Goal: Task Accomplishment & Management: Manage account settings

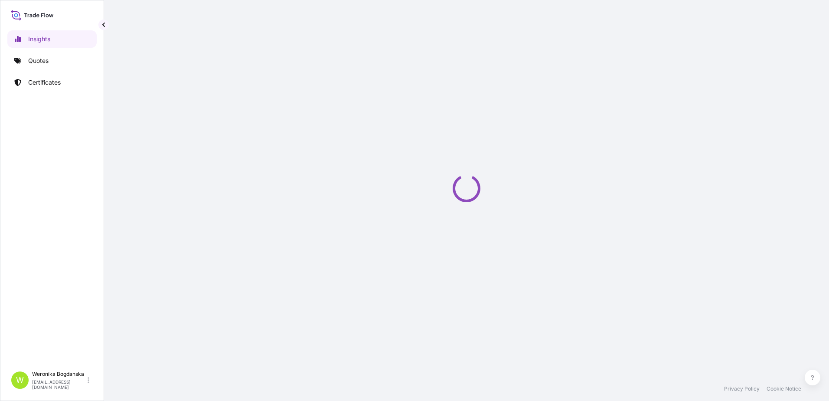
select select "2025"
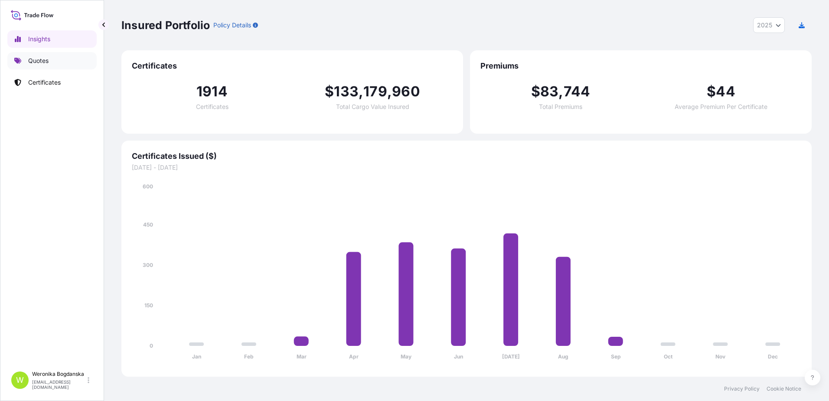
click at [28, 61] on p "Quotes" at bounding box center [38, 60] width 20 height 9
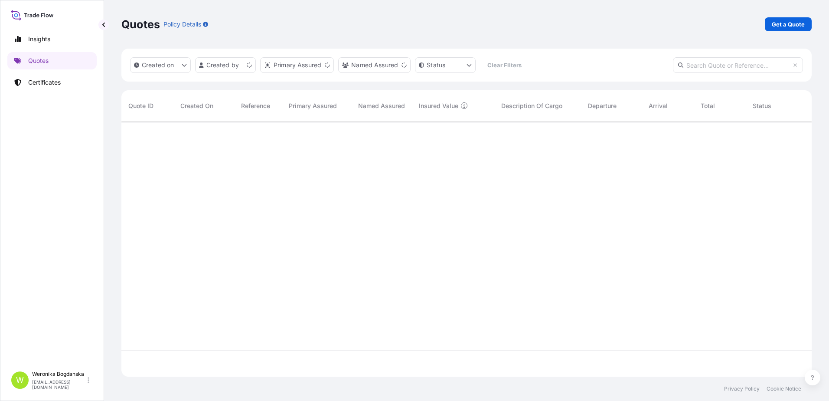
scroll to position [253, 684]
click at [787, 28] on p "Get a Quote" at bounding box center [788, 24] width 33 height 9
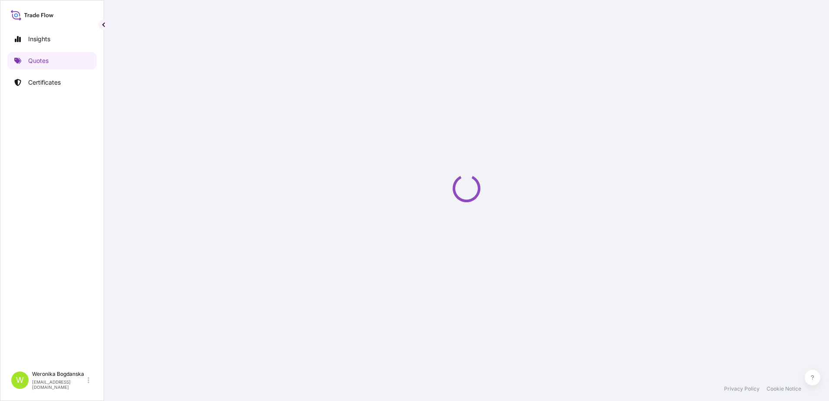
select select "Sea"
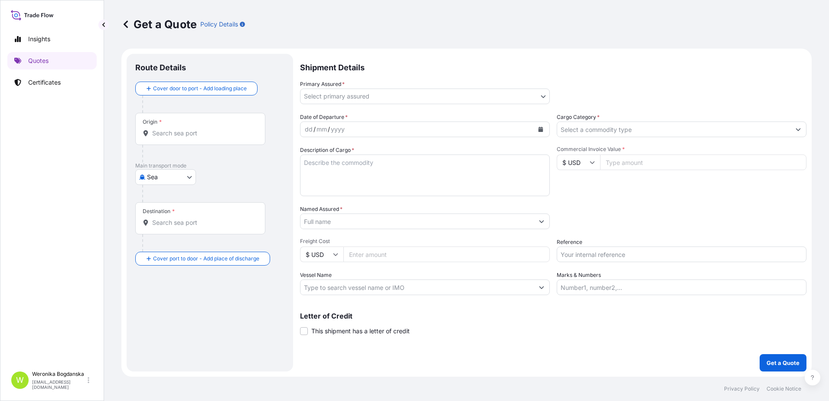
click at [179, 138] on div "Origin *" at bounding box center [200, 129] width 130 height 32
click at [179, 137] on input "Origin *" at bounding box center [203, 133] width 102 height 9
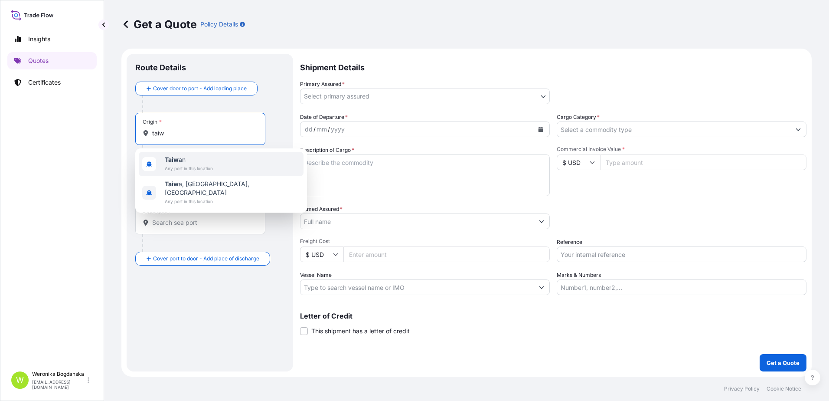
click at [181, 166] on span "Any port in this location" at bounding box center [189, 168] width 48 height 9
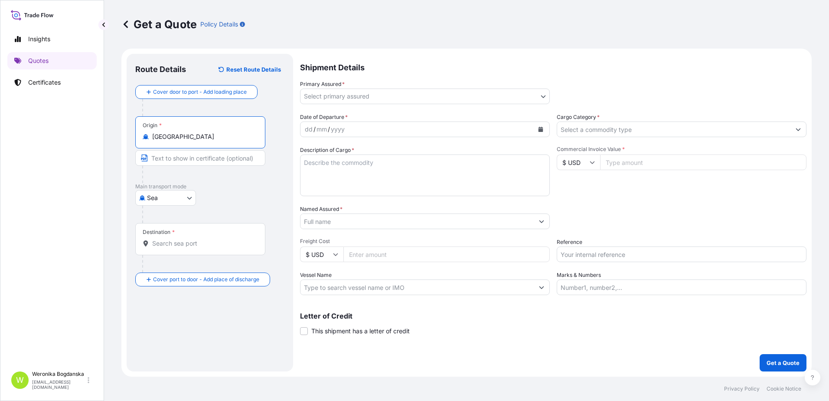
type input "[GEOGRAPHIC_DATA]"
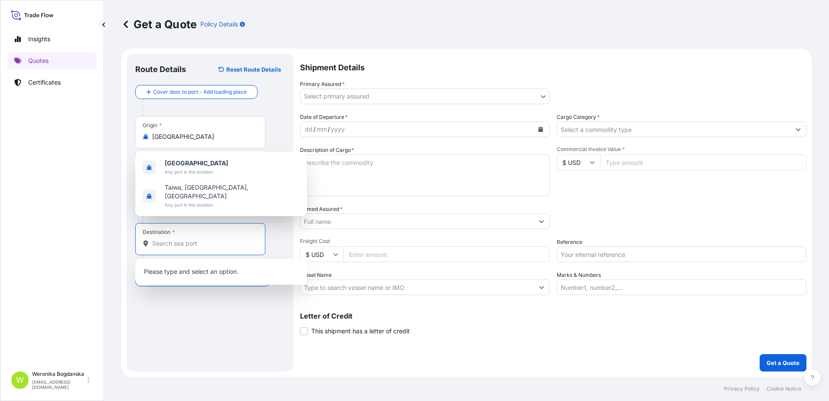
click at [193, 243] on input "Destination *" at bounding box center [203, 243] width 102 height 9
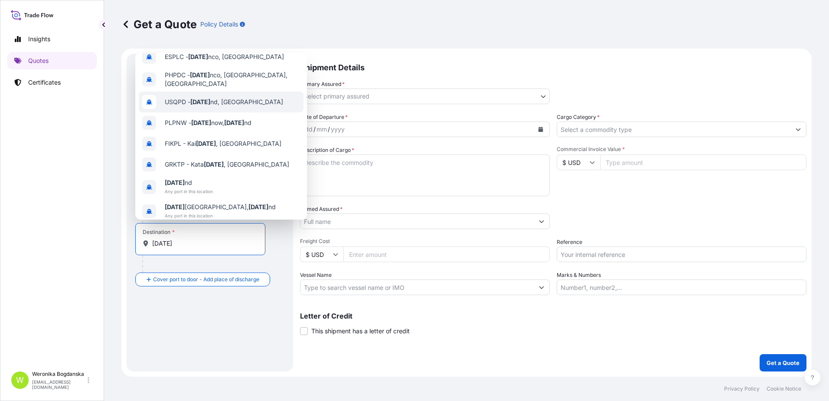
scroll to position [56, 0]
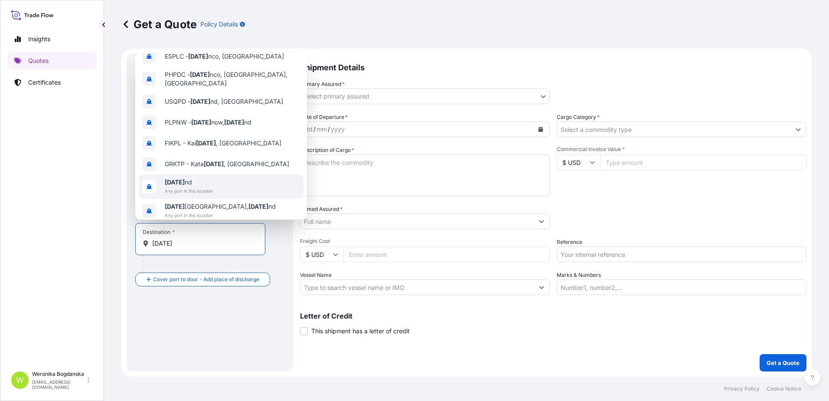
click at [226, 181] on div "[DATE] nd Any port in this location" at bounding box center [221, 186] width 165 height 24
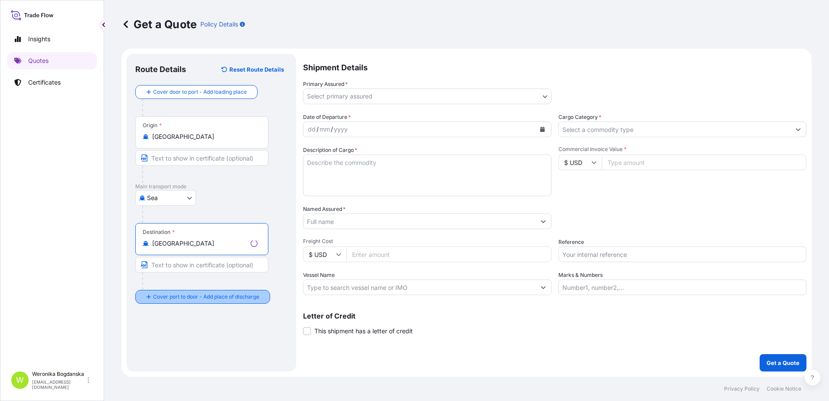
type input "[GEOGRAPHIC_DATA]"
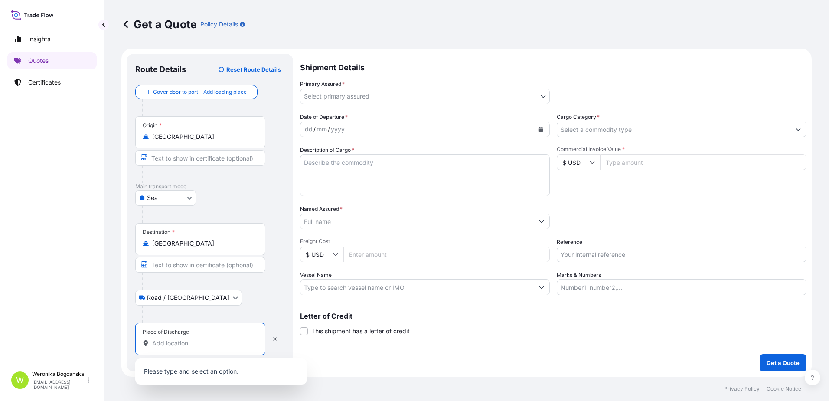
click at [203, 339] on input "Place of Discharge" at bounding box center [203, 343] width 102 height 9
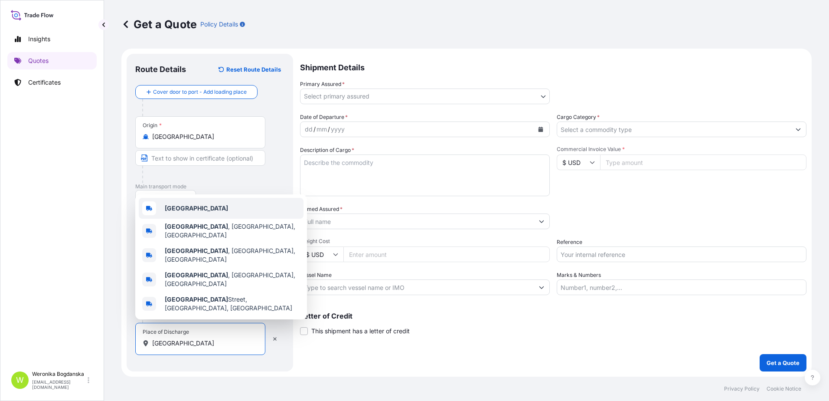
click at [217, 219] on div "[GEOGRAPHIC_DATA]" at bounding box center [221, 208] width 165 height 21
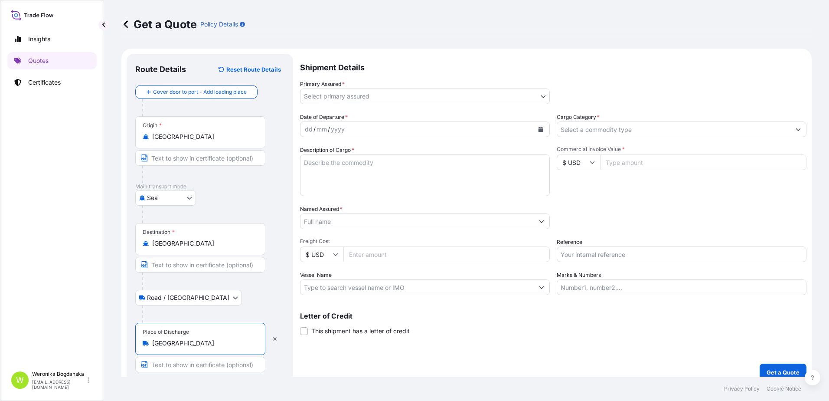
type input "[GEOGRAPHIC_DATA]"
click at [399, 93] on body "0 options available. 5 options available. Insights Quotes Certificates W [PERSO…" at bounding box center [414, 200] width 829 height 401
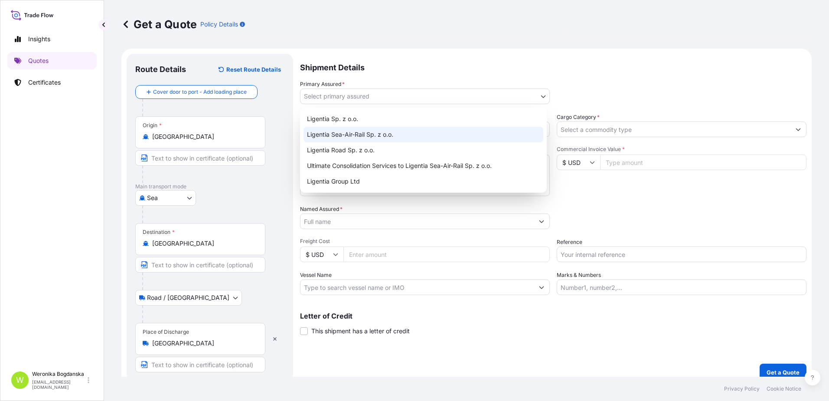
click at [403, 135] on div "Ligentia Sea-Air-Rail Sp. z o.o." at bounding box center [424, 135] width 240 height 16
select select "31440"
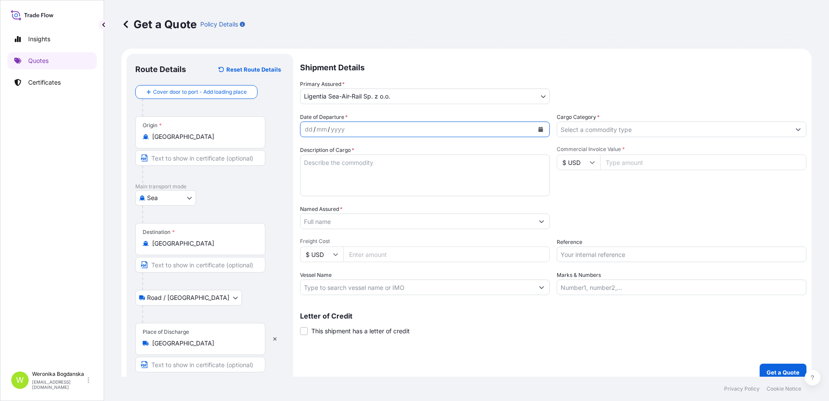
click at [539, 129] on icon "Calendar" at bounding box center [541, 129] width 5 height 5
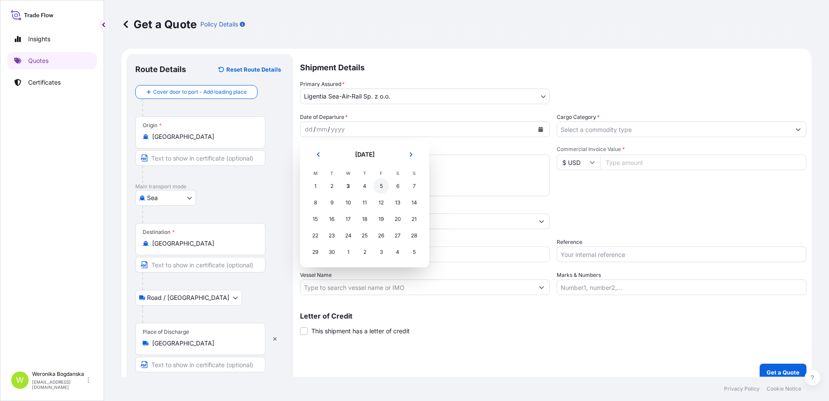
click at [383, 189] on div "5" at bounding box center [381, 186] width 16 height 16
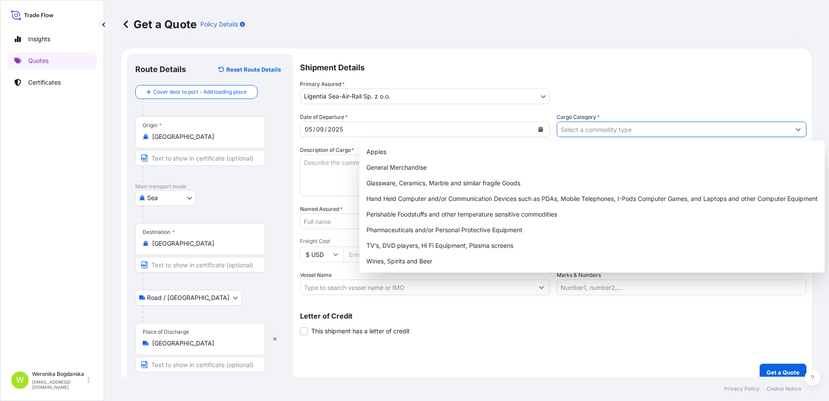
click at [714, 132] on input "Cargo Category *" at bounding box center [673, 129] width 233 height 16
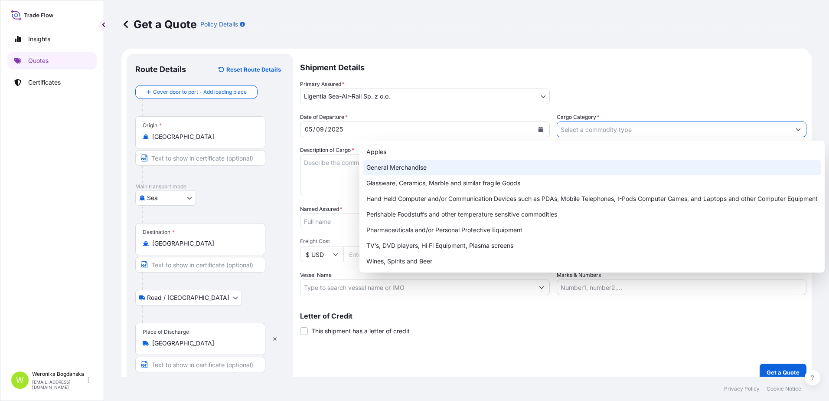
click at [450, 170] on div "General Merchandise" at bounding box center [592, 168] width 458 height 16
type input "General Merchandise"
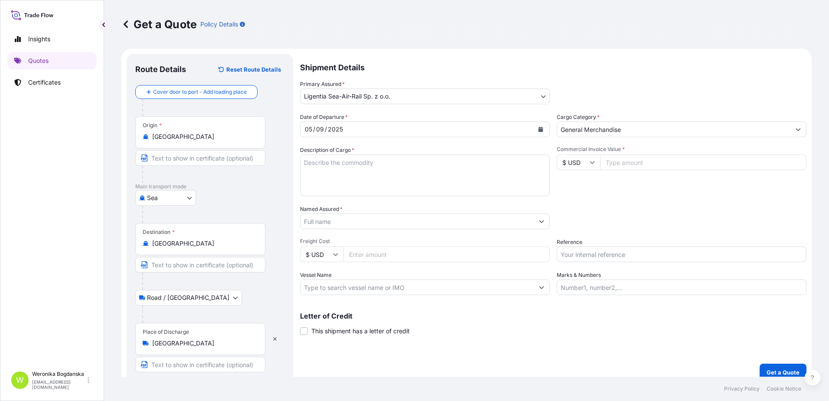
click at [334, 355] on div "Shipment Details Primary Assured * Ligentia Sea-Air-Rail Sp. z o.o. Ligentia Sp…" at bounding box center [553, 217] width 507 height 327
click at [316, 169] on textarea "Description of Cargo *" at bounding box center [425, 175] width 250 height 42
paste textarea "LAWN AND GARDEN TOOLS"
type textarea "LAWN AND GARDEN TOOLS 6x40HC 43036,450 KGS; 394,830 CBM; 22300 CTN"
click at [622, 165] on input "Commercial Invoice Value *" at bounding box center [703, 162] width 206 height 16
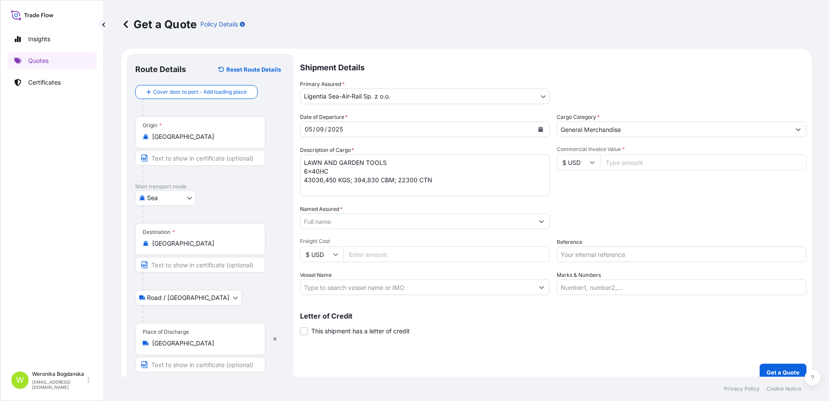
click at [670, 202] on div "Date of Departure * [DATE] Cargo Category * General Merchandise Description of …" at bounding box center [553, 204] width 507 height 182
click at [670, 164] on input "Commercial Invoice Value *" at bounding box center [703, 162] width 206 height 16
type input "547988.17"
click at [366, 220] on input "Named Assured *" at bounding box center [417, 221] width 233 height 16
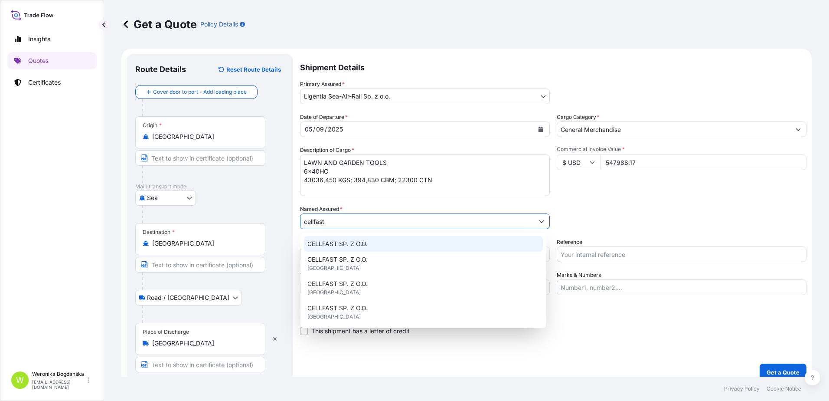
click at [347, 245] on span "CELLFAST SP. Z O.O." at bounding box center [338, 243] width 60 height 9
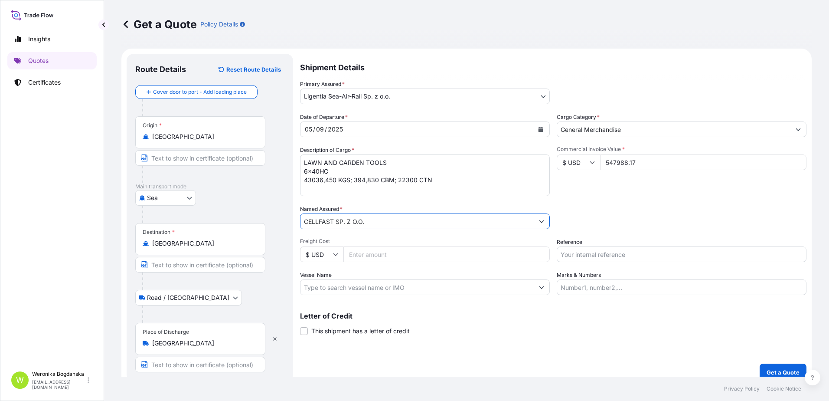
type input "CELLFAST SP. Z O.O."
click at [574, 252] on input "Reference" at bounding box center [682, 254] width 250 height 16
paste input "S02028439"
type input "S02028439"
click at [591, 210] on div "Packing Category Type to search a container mode Please select a primary mode o…" at bounding box center [682, 217] width 250 height 24
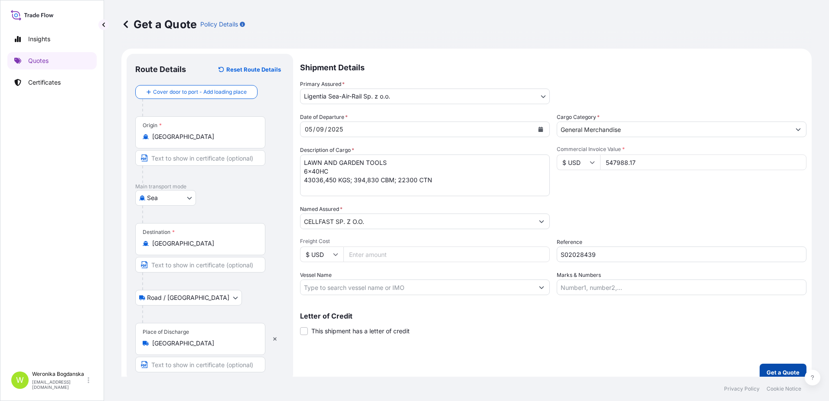
click at [768, 366] on button "Get a Quote" at bounding box center [783, 371] width 47 height 17
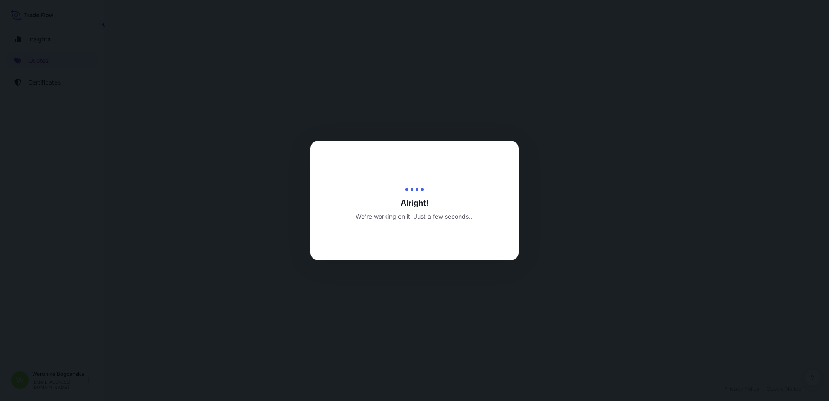
select select "Sea"
select select "Road / [GEOGRAPHIC_DATA]"
select select "31440"
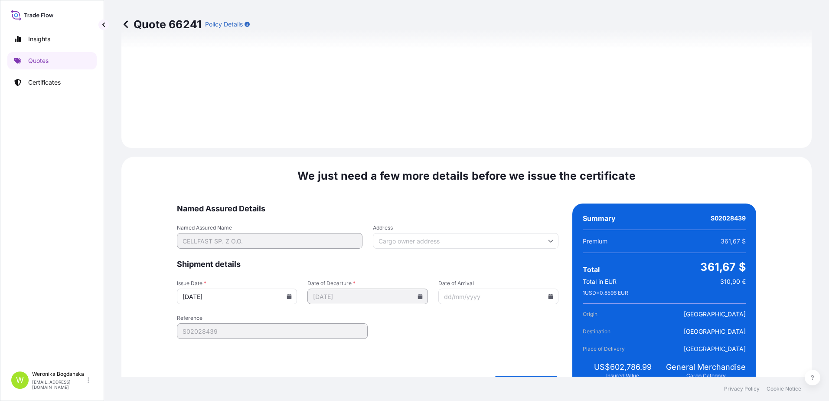
scroll to position [1059, 0]
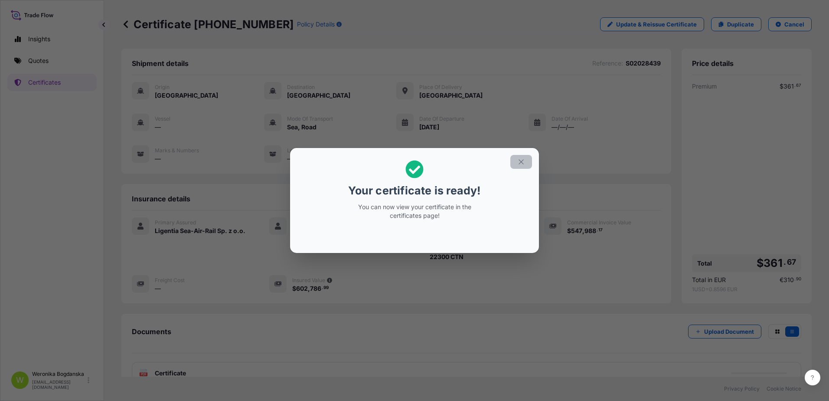
click at [519, 160] on icon "button" at bounding box center [521, 162] width 8 height 8
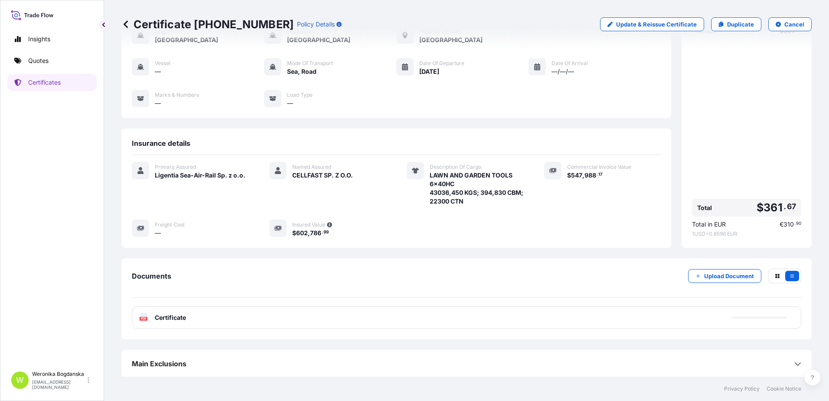
scroll to position [56, 0]
click at [201, 27] on p "Certificate [PHONE_NUMBER]" at bounding box center [207, 24] width 172 height 14
drag, startPoint x: 194, startPoint y: 26, endPoint x: 267, endPoint y: 26, distance: 72.4
click at [267, 26] on div "Certificate [PHONE_NUMBER] Policy Details" at bounding box center [231, 24] width 220 height 14
click at [242, 20] on p "Certificate [PHONE_NUMBER]" at bounding box center [207, 24] width 172 height 14
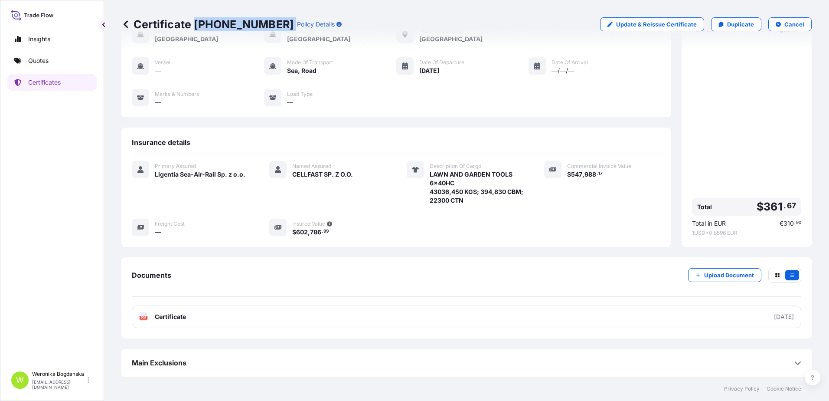
drag, startPoint x: 196, startPoint y: 25, endPoint x: 268, endPoint y: 24, distance: 72.4
click at [268, 24] on div "Certificate [PHONE_NUMBER] Policy Details" at bounding box center [231, 24] width 220 height 14
copy p "[PHONE_NUMBER]"
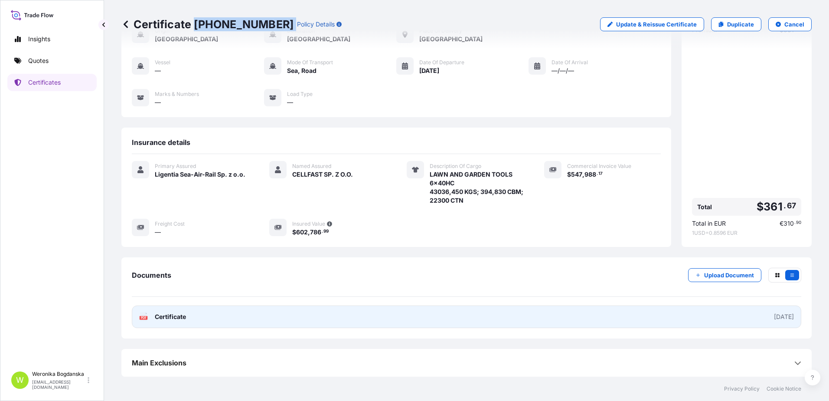
click at [559, 318] on link "PDF Certificate [DATE]" at bounding box center [467, 316] width 670 height 23
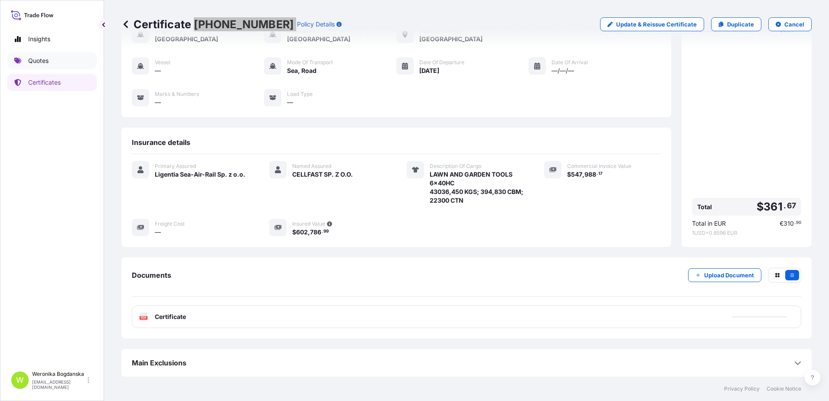
click at [51, 66] on link "Quotes" at bounding box center [51, 60] width 89 height 17
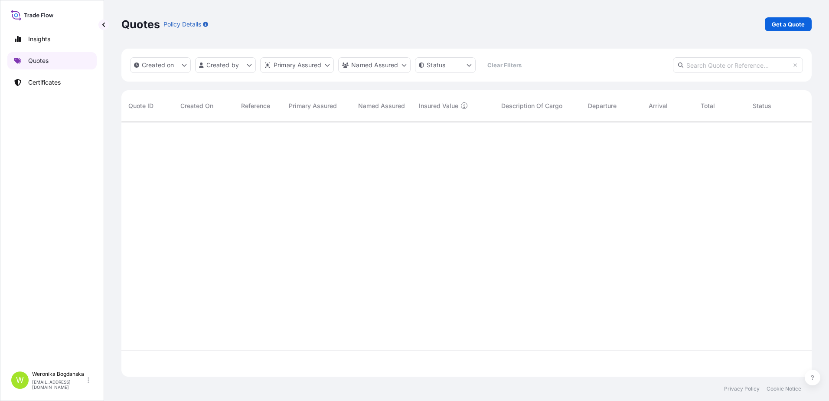
scroll to position [253, 684]
click at [787, 22] on p "Get a Quote" at bounding box center [788, 24] width 33 height 9
select select "Sea"
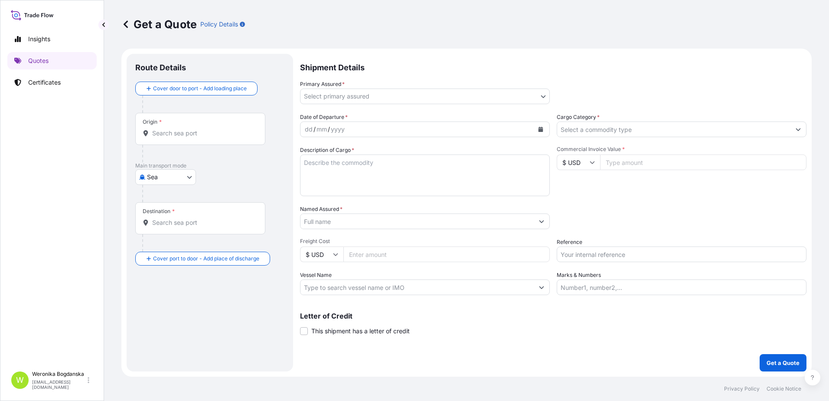
click at [196, 129] on input "Origin *" at bounding box center [203, 133] width 102 height 9
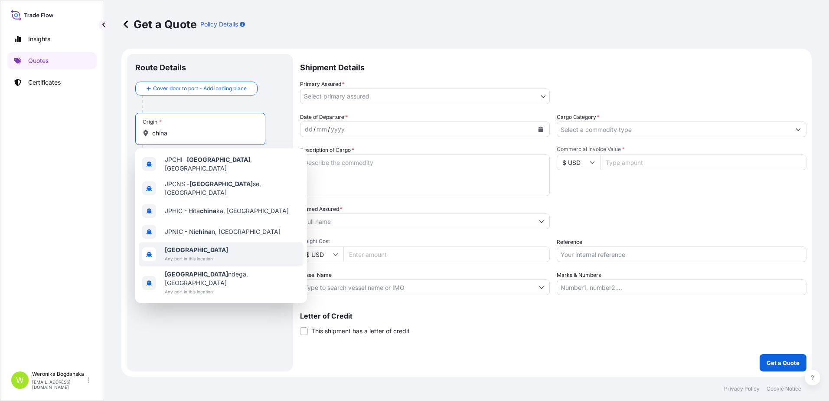
click at [198, 245] on span "[GEOGRAPHIC_DATA]" at bounding box center [196, 249] width 63 height 9
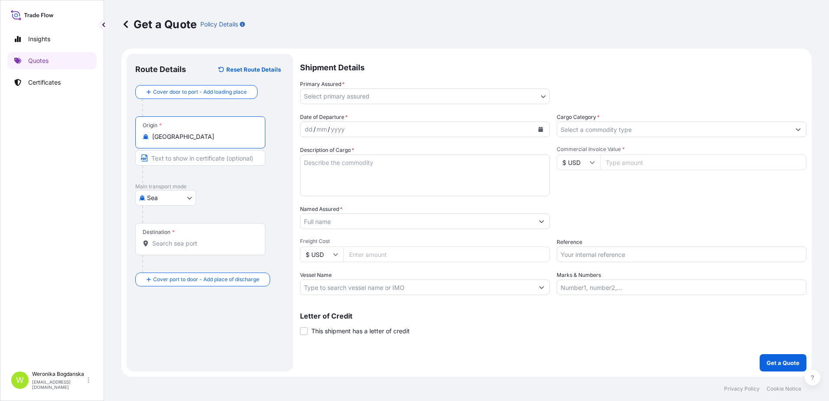
type input "[GEOGRAPHIC_DATA]"
click at [183, 238] on div "Destination *" at bounding box center [201, 239] width 133 height 32
click at [183, 239] on input "Destination *" at bounding box center [204, 243] width 105 height 9
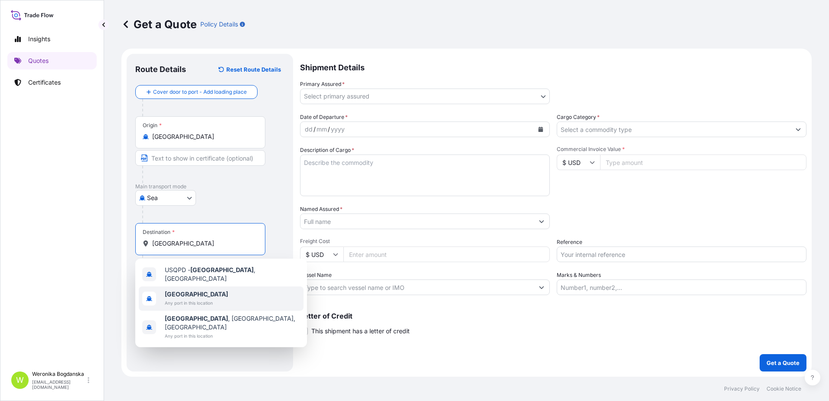
click at [177, 290] on b "[GEOGRAPHIC_DATA]" at bounding box center [196, 293] width 63 height 7
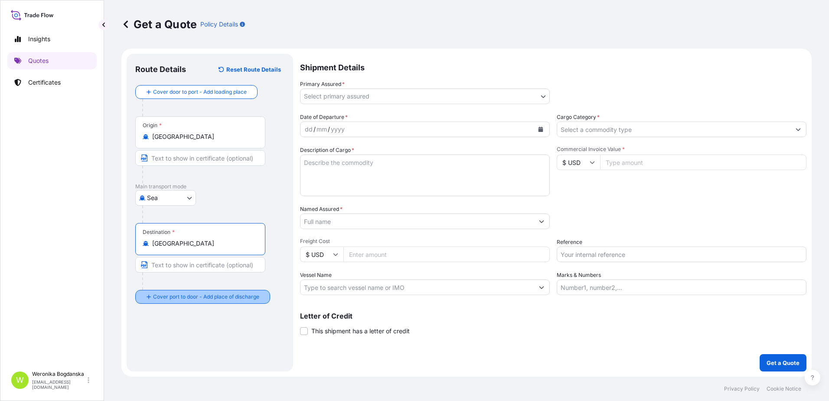
type input "[GEOGRAPHIC_DATA]"
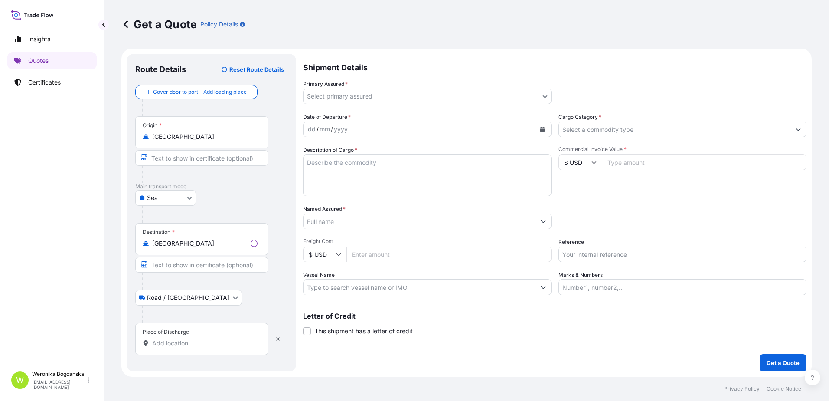
click at [205, 346] on input "Place of Discharge" at bounding box center [204, 343] width 105 height 9
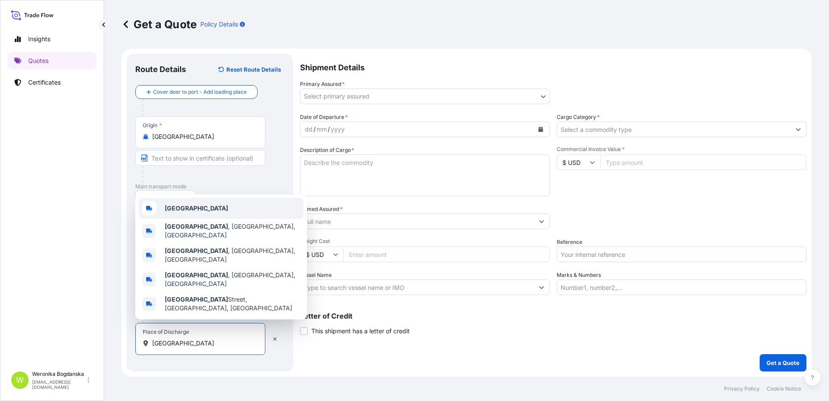
click at [185, 212] on b "[GEOGRAPHIC_DATA]" at bounding box center [196, 207] width 63 height 7
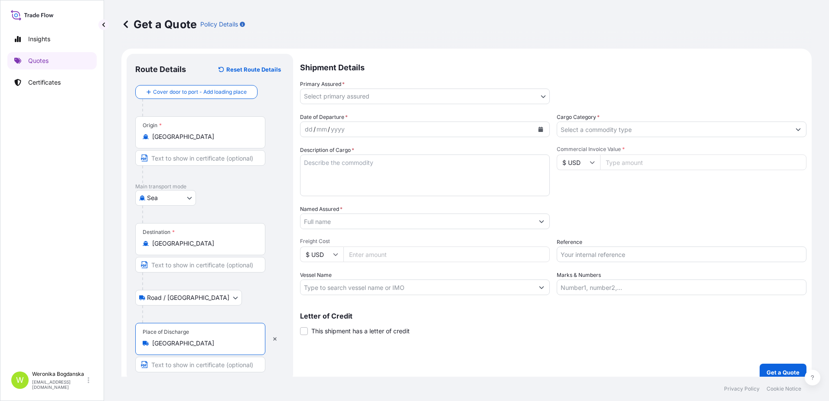
type input "[GEOGRAPHIC_DATA]"
drag, startPoint x: 464, startPoint y: 88, endPoint x: 459, endPoint y: 93, distance: 7.4
click at [464, 88] on div "Primary Assured * Select primary assured" at bounding box center [425, 92] width 250 height 24
click at [453, 97] on body "3 options available. 0 options available. 5 options available. Insights Quotes …" at bounding box center [414, 200] width 829 height 401
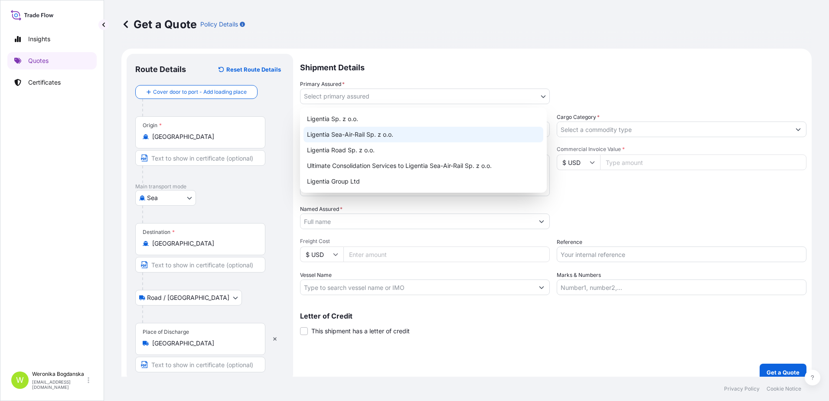
click at [396, 134] on div "Ligentia Sea-Air-Rail Sp. z o.o." at bounding box center [424, 135] width 240 height 16
select select "31440"
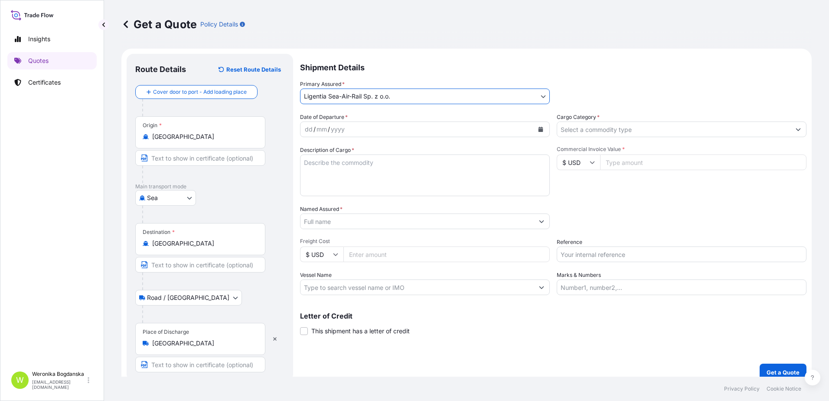
click at [539, 130] on icon "Calendar" at bounding box center [541, 129] width 5 height 5
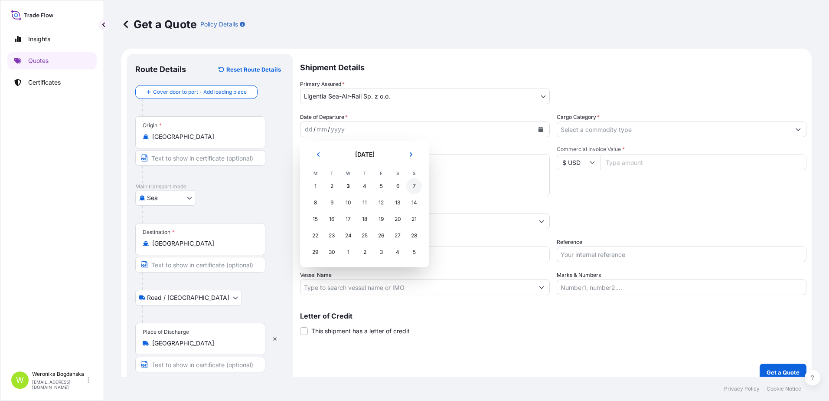
click at [416, 186] on div "7" at bounding box center [414, 186] width 16 height 16
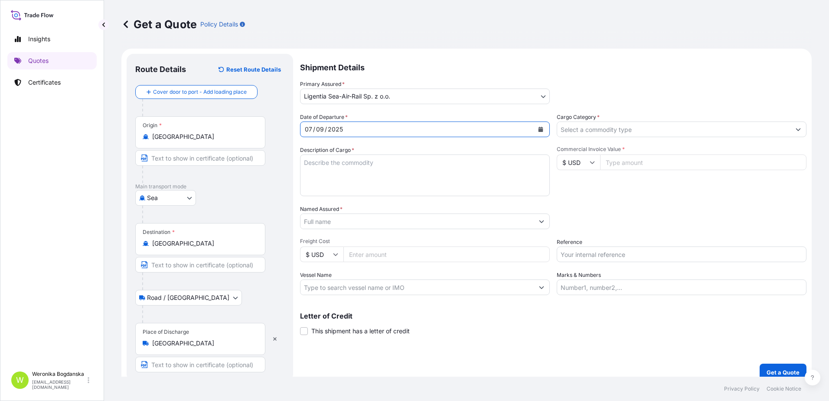
click at [661, 132] on input "Cargo Category *" at bounding box center [673, 129] width 233 height 16
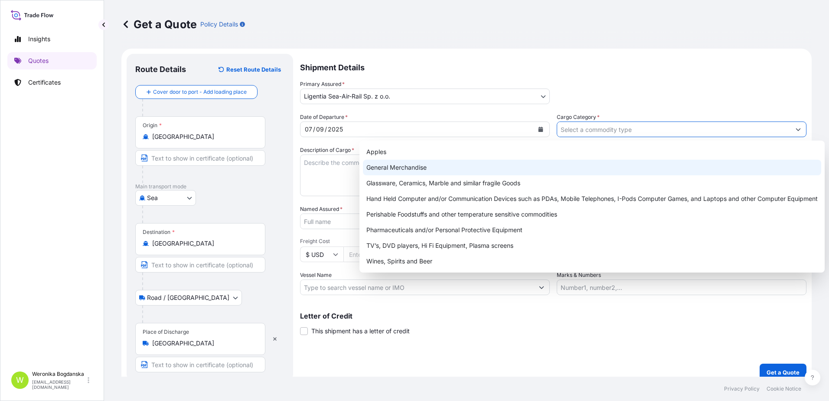
click at [439, 162] on div "General Merchandise" at bounding box center [592, 168] width 458 height 16
type input "General Merchandise"
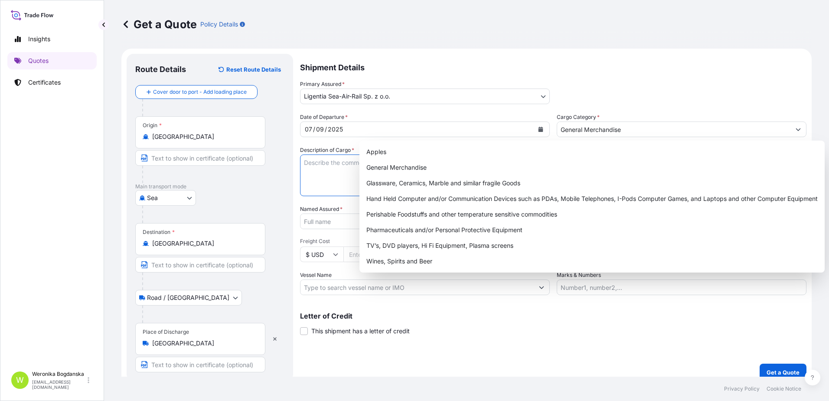
click at [324, 163] on textarea "Description of Cargo *" at bounding box center [425, 175] width 250 height 42
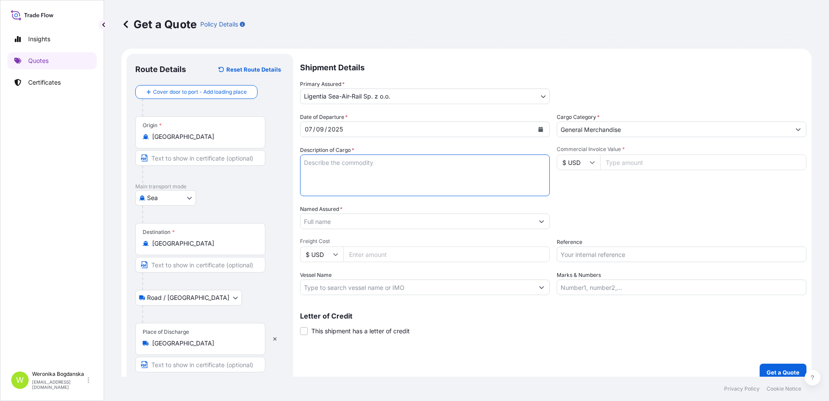
paste textarea "REMOTE CONTROL MODELS REMOTE CONTROL SPARE PARTS"
click at [333, 177] on textarea "REMOTE CONTROL MODELS REMOTE CONTROL SPARE PARTS" at bounding box center [425, 175] width 250 height 42
paste textarea "CBHU4274932 OOLKRF0842 20GP 2117.50 KG 29.445 M3 261 CAS"
type textarea "REMOTE CONTROL MODELS REMOTE CONTROL SPARE PARTS CBHU4274932 OOLKRF0842 20GP 21…"
click at [663, 164] on input "Commercial Invoice Value *" at bounding box center [703, 162] width 206 height 16
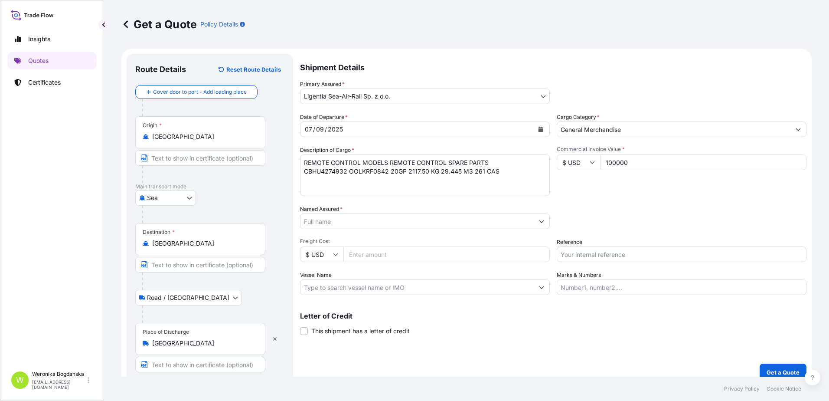
type input "100000"
click at [369, 226] on input "Named Assured *" at bounding box center [417, 221] width 233 height 16
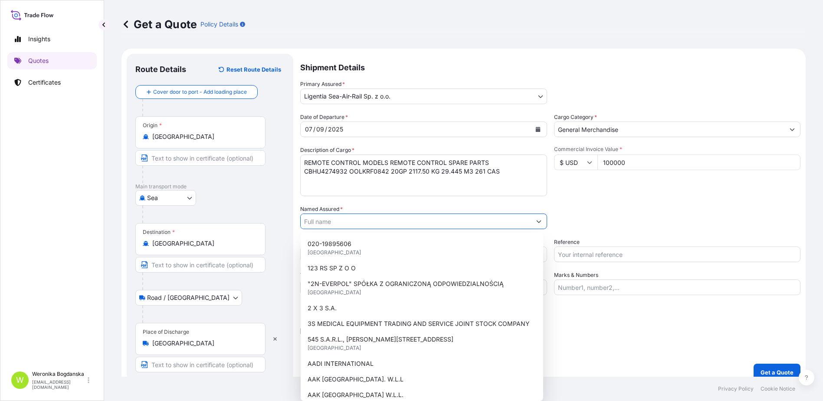
paste input "P.H.U. AMADEX [PERSON_NAME]"
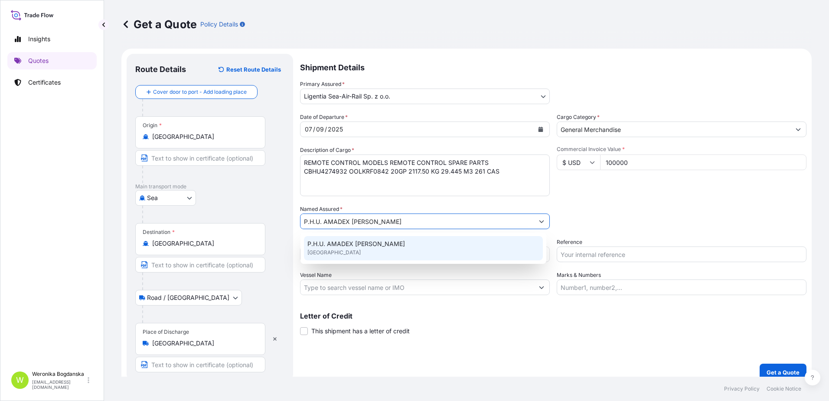
click at [373, 248] on span "P.H.U. AMADEX [PERSON_NAME]" at bounding box center [357, 243] width 98 height 9
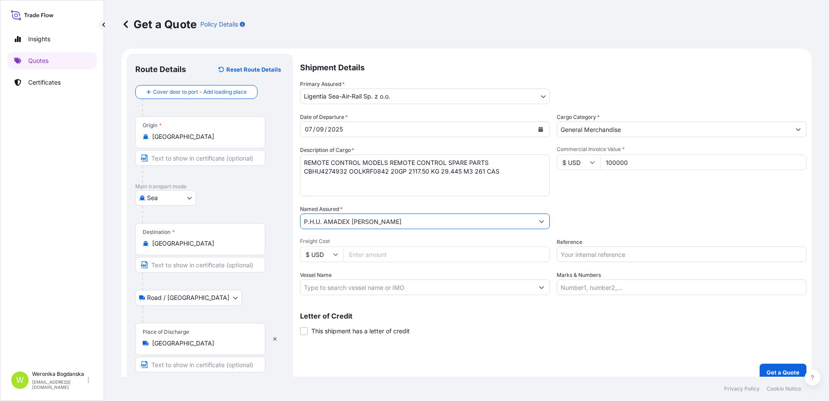
type input "P.H.U. AMADEX [PERSON_NAME]"
click at [580, 257] on input "Reference" at bounding box center [682, 254] width 250 height 16
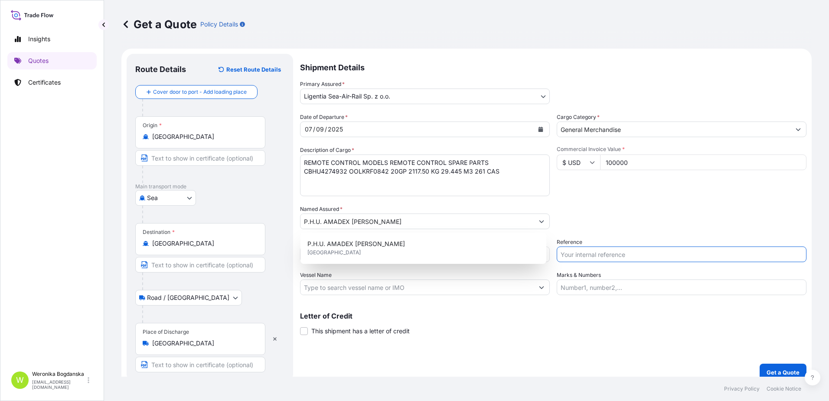
paste input "S02031720"
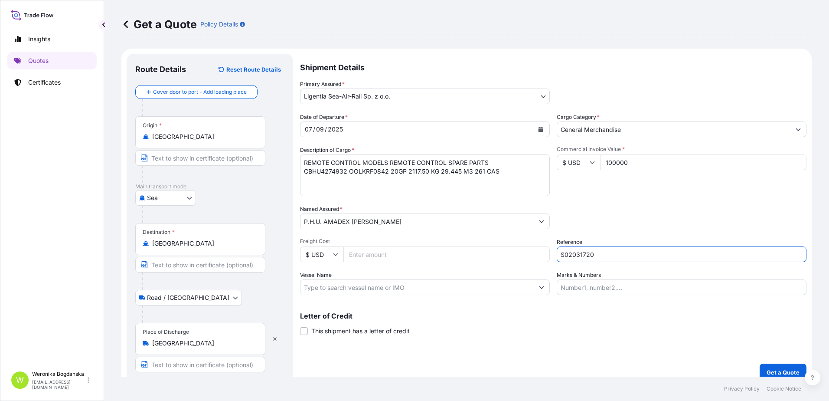
type input "S02031720"
click at [584, 224] on div "Packing Category Type to search a container mode Please select a primary mode o…" at bounding box center [682, 217] width 250 height 24
click at [778, 367] on button "Get a Quote" at bounding box center [783, 371] width 47 height 17
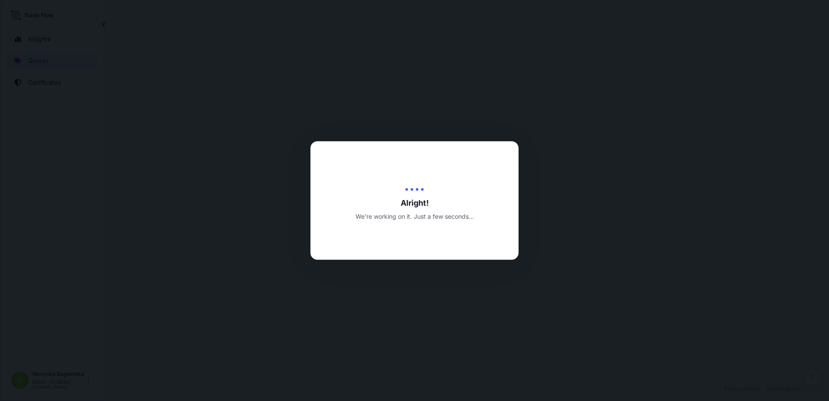
select select "Sea"
select select "Road / [GEOGRAPHIC_DATA]"
select select "31440"
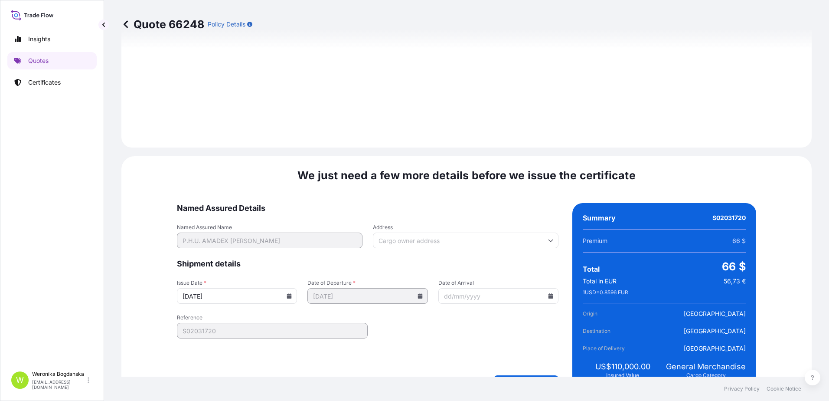
scroll to position [1059, 0]
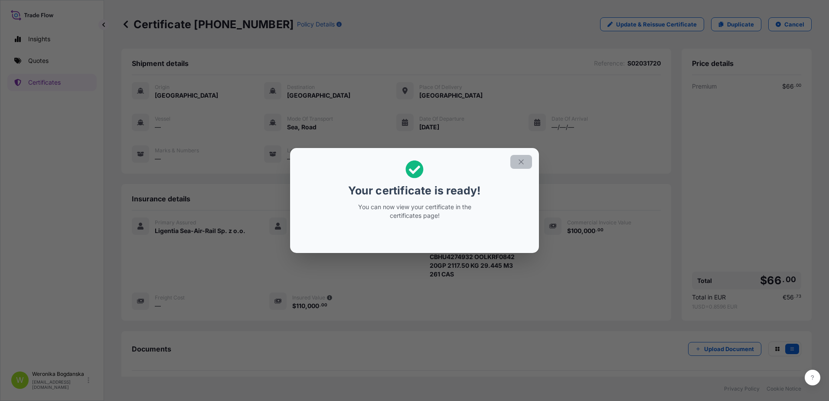
click at [520, 164] on icon "button" at bounding box center [521, 162] width 8 height 8
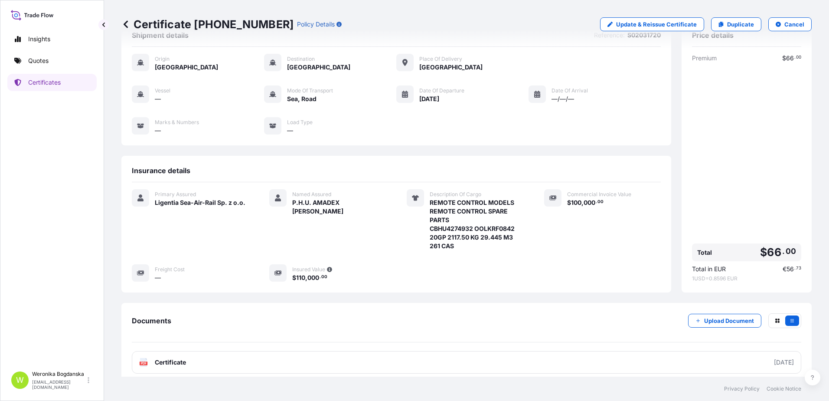
scroll to position [43, 0]
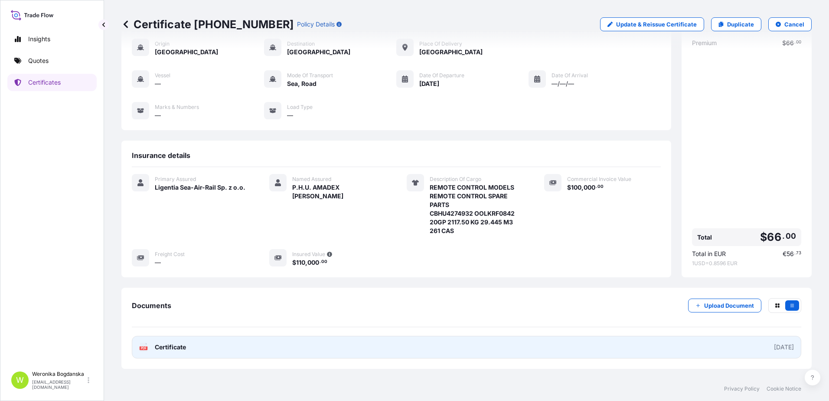
click at [396, 344] on link "PDF Certificate [DATE]" at bounding box center [467, 347] width 670 height 23
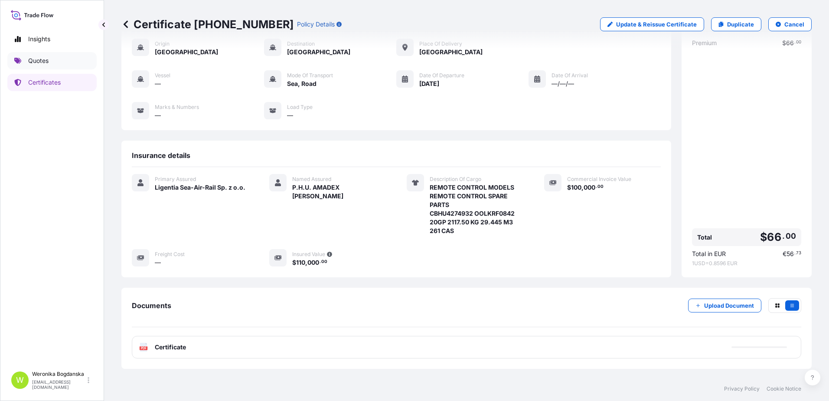
click at [75, 60] on link "Quotes" at bounding box center [51, 60] width 89 height 17
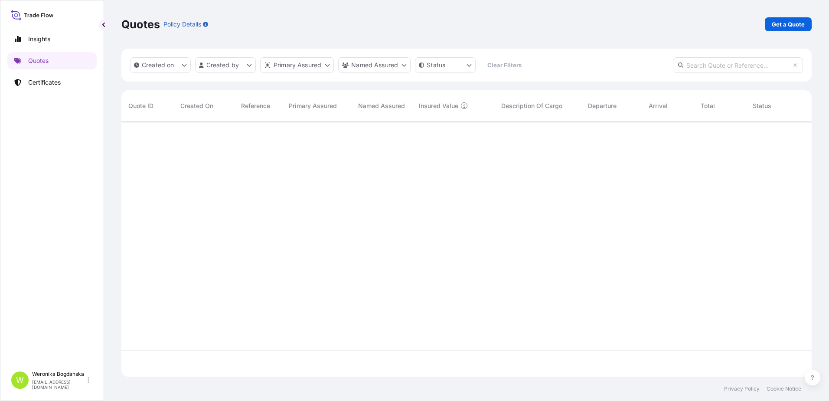
scroll to position [253, 684]
click at [791, 24] on p "Get a Quote" at bounding box center [788, 24] width 33 height 9
select select "Sea"
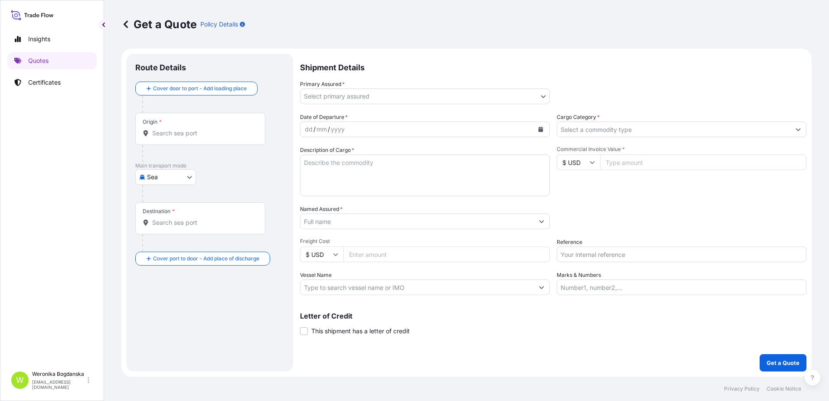
click at [164, 131] on input "Origin *" at bounding box center [203, 133] width 102 height 9
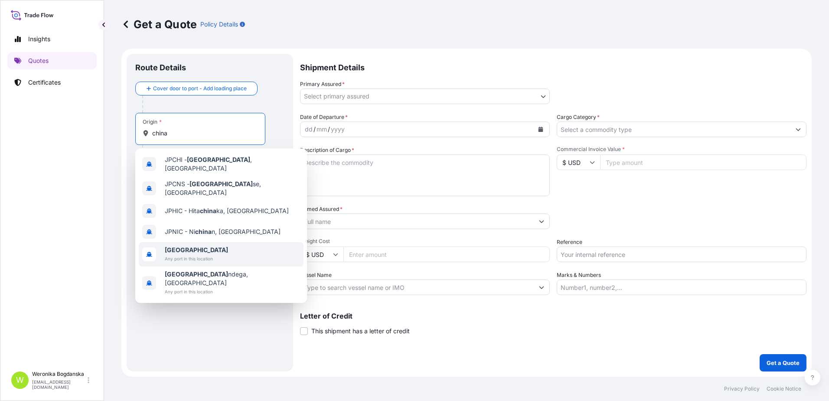
click at [180, 254] on span "Any port in this location" at bounding box center [196, 258] width 63 height 9
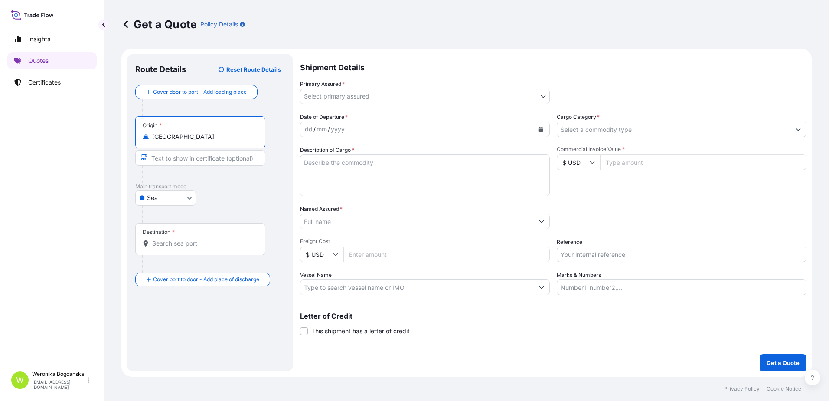
type input "[GEOGRAPHIC_DATA]"
click at [180, 242] on input "Destination *" at bounding box center [203, 243] width 102 height 9
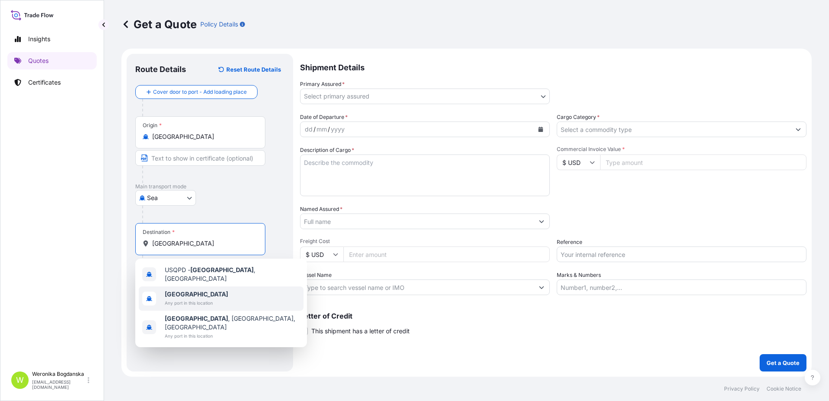
click at [190, 303] on span "Any port in this location" at bounding box center [196, 302] width 63 height 9
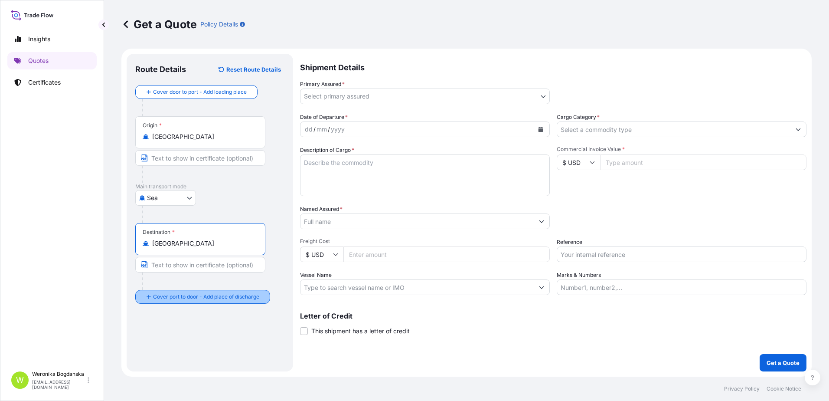
type input "[GEOGRAPHIC_DATA]"
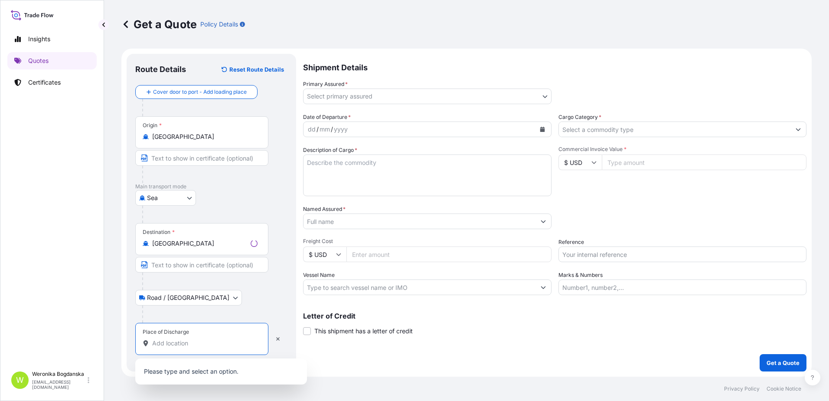
click at [201, 344] on input "Place of Discharge" at bounding box center [204, 343] width 105 height 9
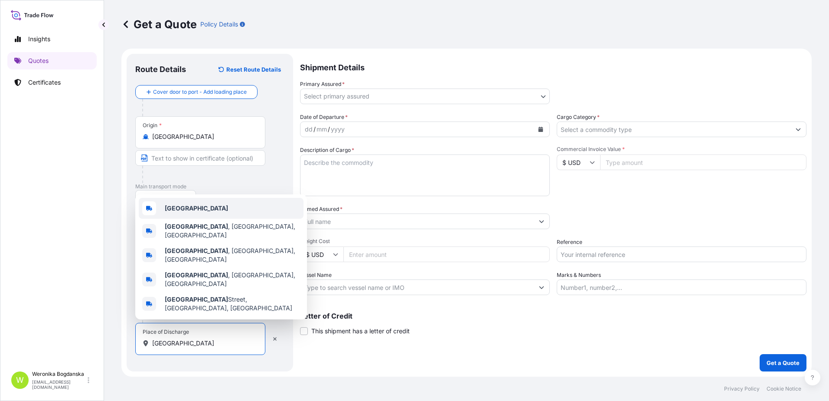
click at [191, 219] on div "[GEOGRAPHIC_DATA]" at bounding box center [221, 208] width 165 height 21
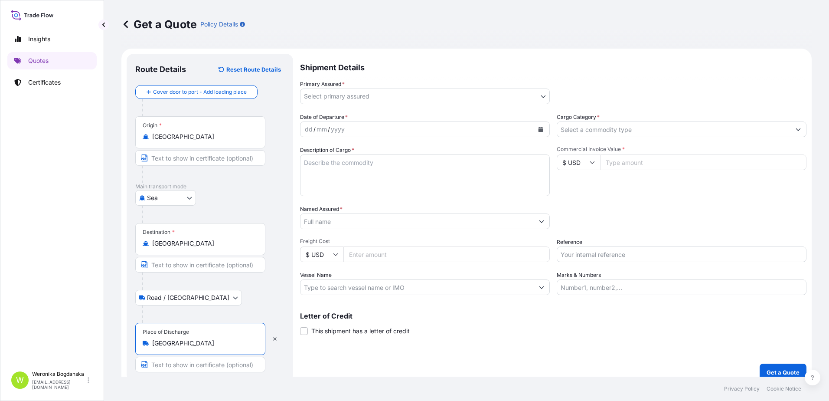
type input "[GEOGRAPHIC_DATA]"
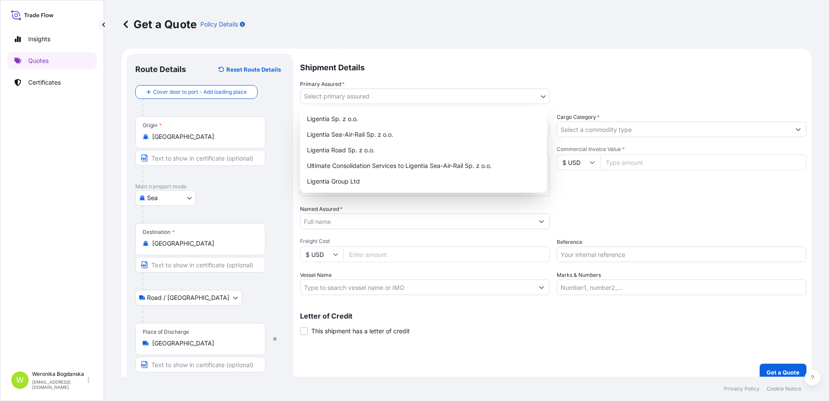
click at [394, 95] on body "3 options available. 0 options available. 5 options available. Insights Quotes …" at bounding box center [414, 200] width 829 height 401
click at [382, 135] on div "Ligentia Sea-Air-Rail Sp. z o.o." at bounding box center [424, 135] width 240 height 16
select select "31440"
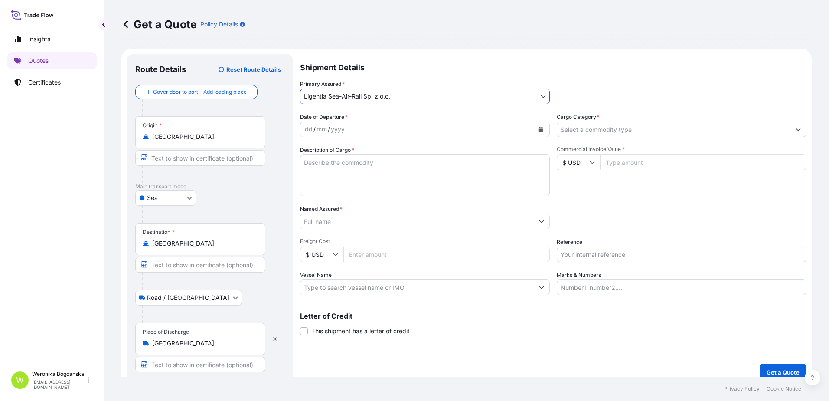
click at [542, 130] on button "Calendar" at bounding box center [541, 129] width 14 height 14
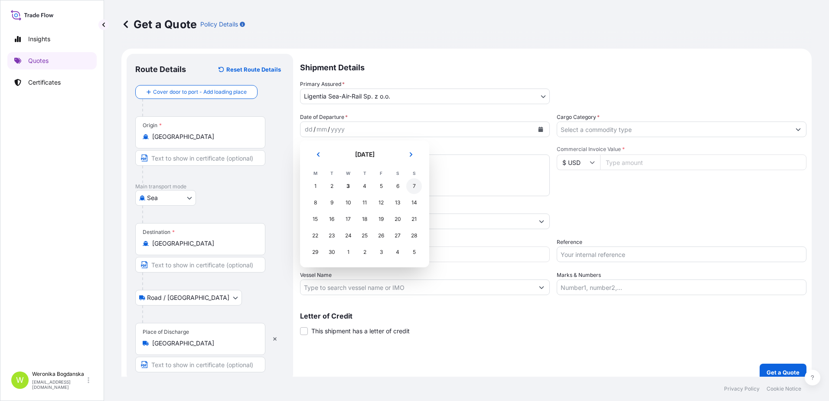
click at [418, 183] on div "7" at bounding box center [414, 186] width 16 height 16
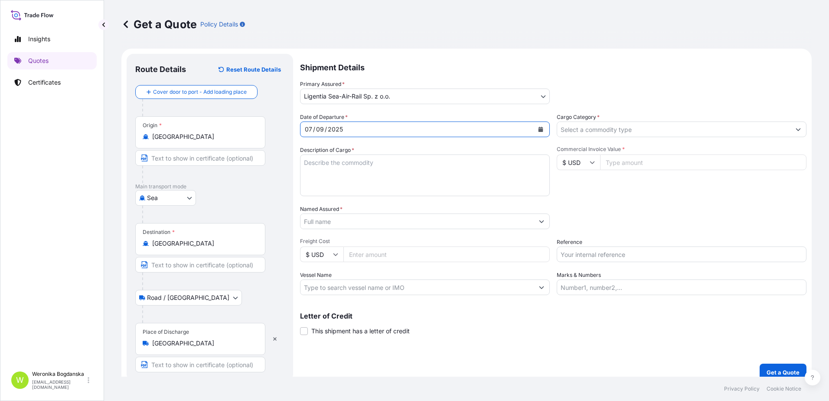
click at [608, 130] on input "Cargo Category *" at bounding box center [673, 129] width 233 height 16
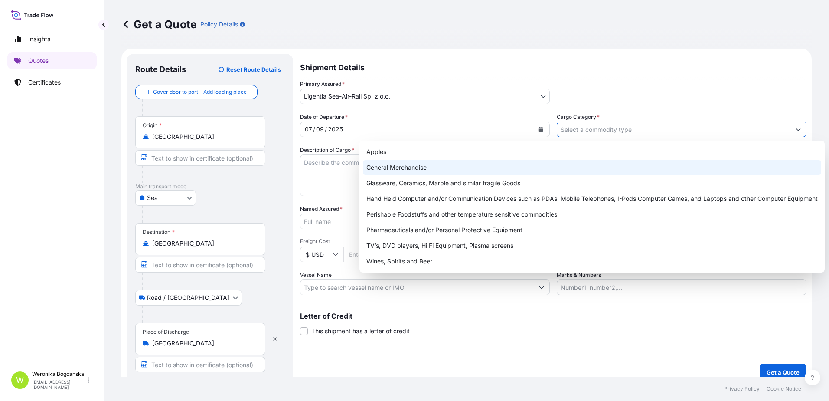
click at [374, 167] on div "General Merchandise" at bounding box center [592, 168] width 458 height 16
type input "General Merchandise"
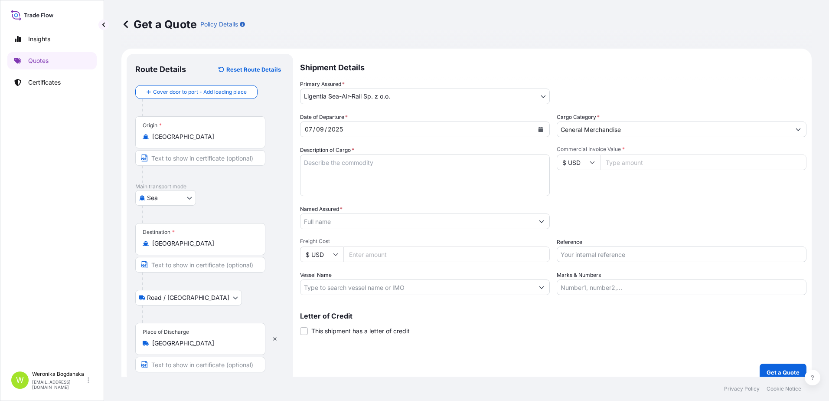
click at [358, 158] on textarea "Description of Cargo *" at bounding box center [425, 175] width 250 height 42
paste textarea "CHILDREN TOYS"
click at [302, 174] on textarea "CHILDREN TOYS" at bounding box center [425, 175] width 250 height 42
paste textarea "CAJU5248660 M4493750 40HC 5455.00 KG 71.226 M3 1017 CTN"
click at [316, 184] on textarea "CHILDREN TOYS CAJU5248660 M4493750 40HC 5455.00 KG 71.226 M3 1017 CTN" at bounding box center [425, 175] width 250 height 42
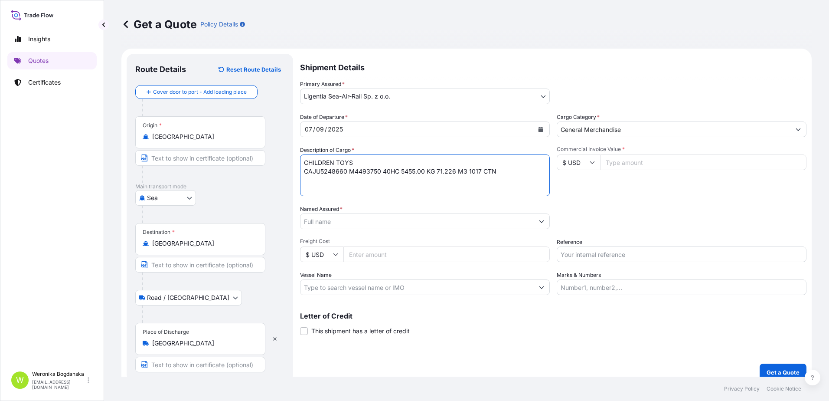
paste textarea "KGCAJU5261595 M4493607 40HC 5410.00 KG 70.525 M3 1007 CTN"
click at [320, 191] on textarea "CHILDREN TOYS CAJU5248660 M4493750 40HC 5455.00 KG 71.226 M3 1017 CTN KGCAJU526…" at bounding box center [425, 175] width 250 height 42
paste textarea "KGCAJU5264892 M4493613 40HC 5205.00 KG 70.525 M3 1007 CTN"
click at [323, 190] on textarea "CHILDREN TOYS CAJU5248660 M4493750 40HC 5455.00 KG 71.226 M3 1017 CTN KGCAJU526…" at bounding box center [425, 175] width 250 height 42
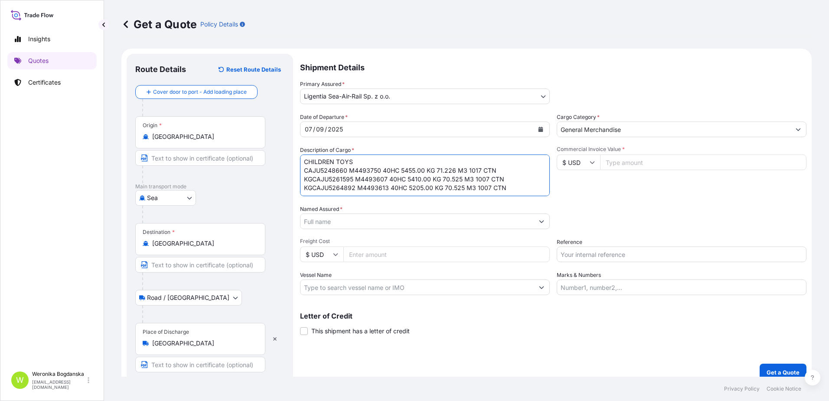
paste textarea "KGECMU7339204 M4428156 40HC 5570.00 KG 70.525 M3 1007 CTN"
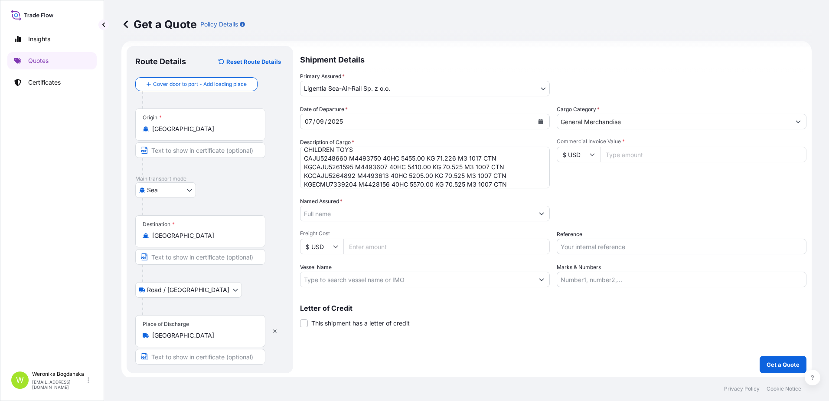
scroll to position [10, 0]
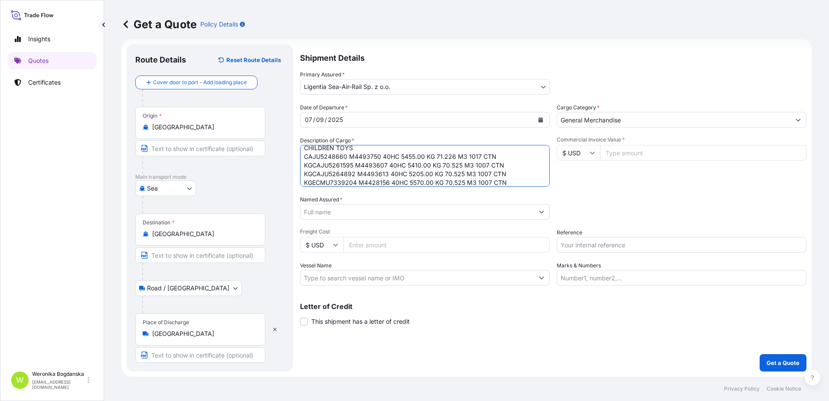
click at [520, 183] on textarea "CHILDREN TOYS CAJU5248660 M4493750 40HC 5455.00 KG 71.226 M3 1017 CTN KGCAJU526…" at bounding box center [425, 166] width 250 height 42
paste textarea "KGTXGU4099820 M4428029 40HC 5120.00 KG 67.374 M3 962 CTN"
click at [311, 170] on textarea "CHILDREN TOYS CAJU5248660 M4493750 40HC 5455.00 KG 71.226 M3 1017 CTN KGCAJU526…" at bounding box center [425, 166] width 250 height 42
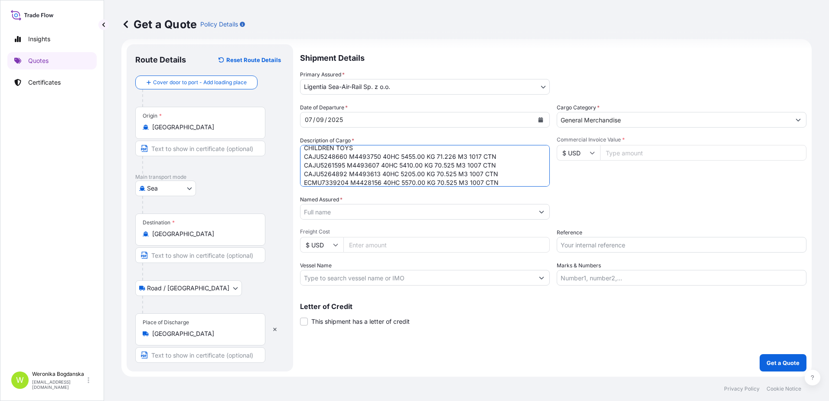
scroll to position [14, 0]
type textarea "CHILDREN TOYS CAJU5248660 M4493750 40HC 5455.00 KG 71.226 M3 1017 CTN CAJU52615…"
click at [642, 148] on input "Commercial Invoice Value *" at bounding box center [703, 153] width 206 height 16
type input "127200"
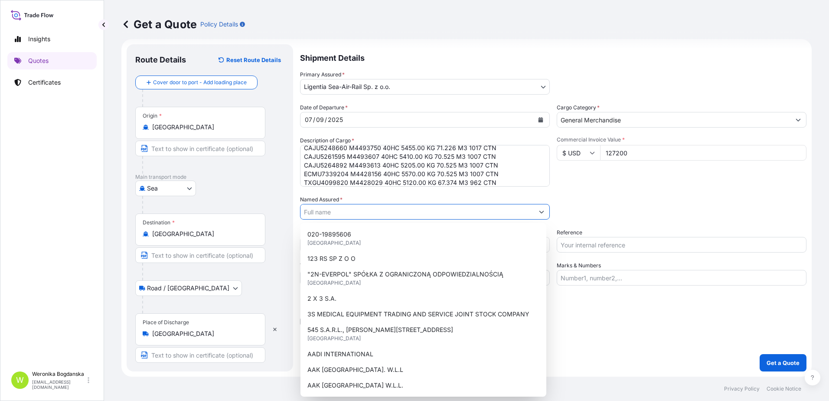
click at [395, 207] on input "Named Assured *" at bounding box center [417, 212] width 233 height 16
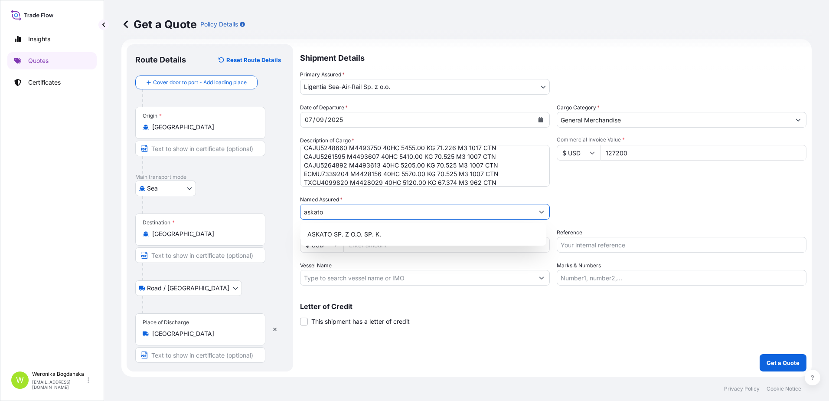
click at [370, 238] on span "ASKATO SP. Z O.O. SP. K." at bounding box center [345, 234] width 74 height 9
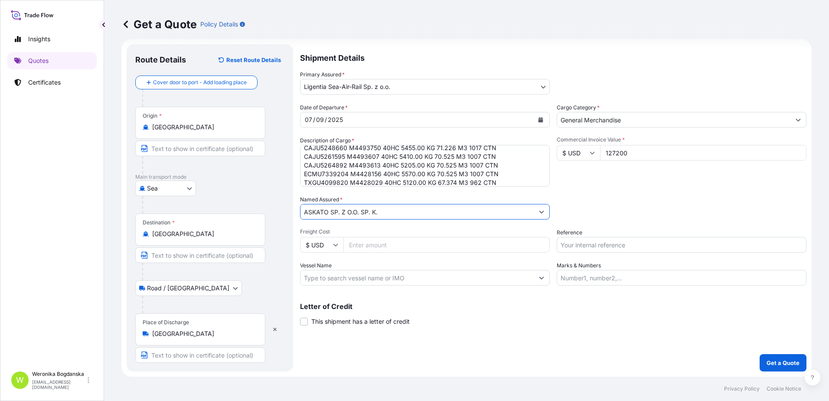
type input "ASKATO SP. Z O.O. SP. K."
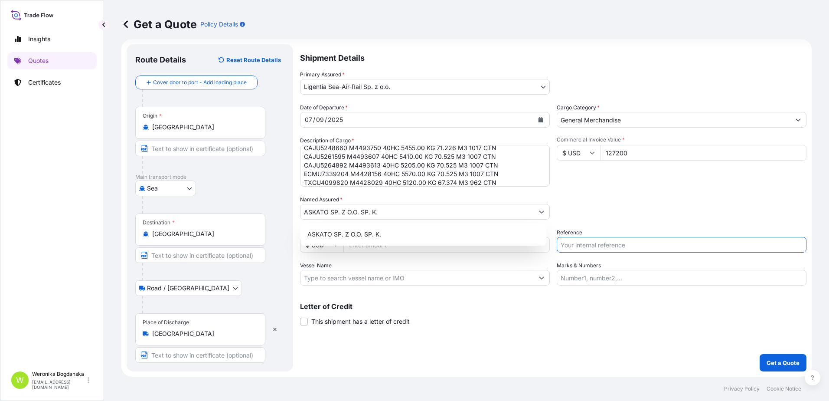
click at [643, 242] on input "Reference" at bounding box center [682, 245] width 250 height 16
paste input "S02033331"
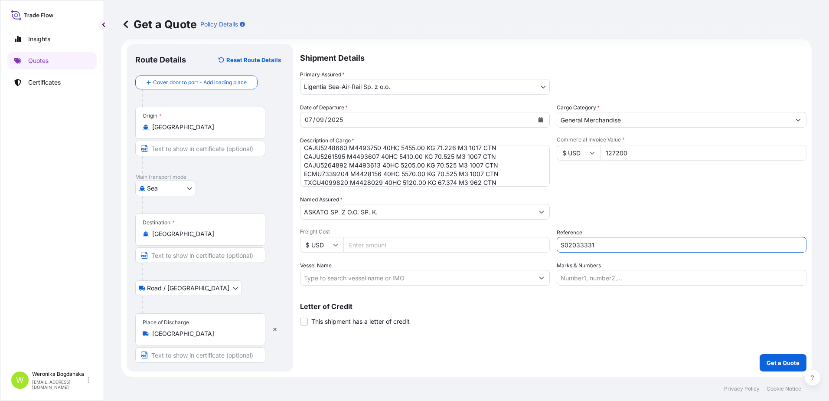
type input "S02033331"
click at [622, 211] on div "Packing Category Type to search a container mode Please select a primary mode o…" at bounding box center [682, 207] width 250 height 24
click at [769, 361] on p "Get a Quote" at bounding box center [783, 362] width 33 height 9
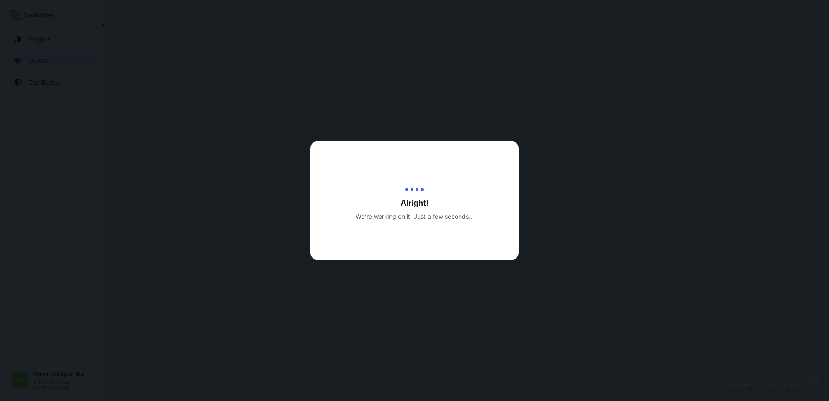
select select "Sea"
select select "Road / [GEOGRAPHIC_DATA]"
select select "31440"
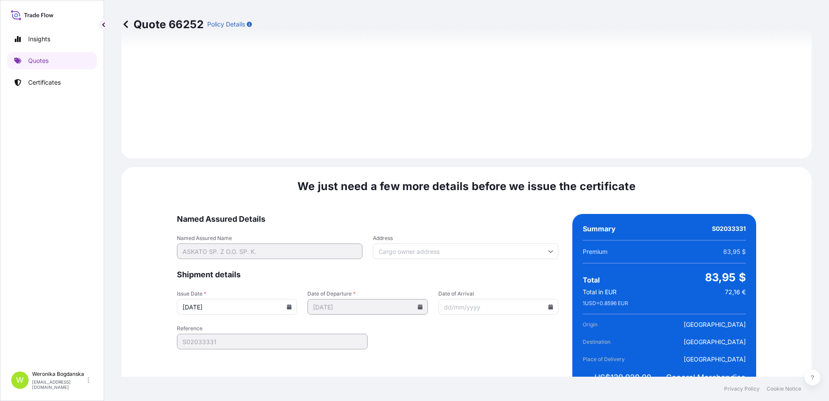
scroll to position [1059, 0]
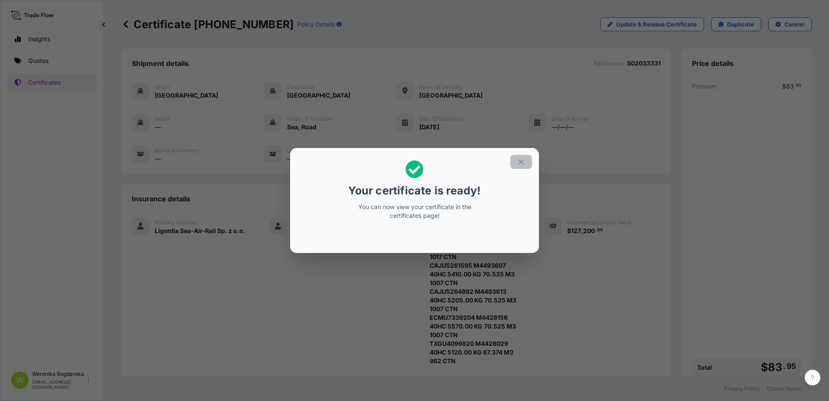
click at [520, 161] on icon "button" at bounding box center [521, 162] width 8 height 8
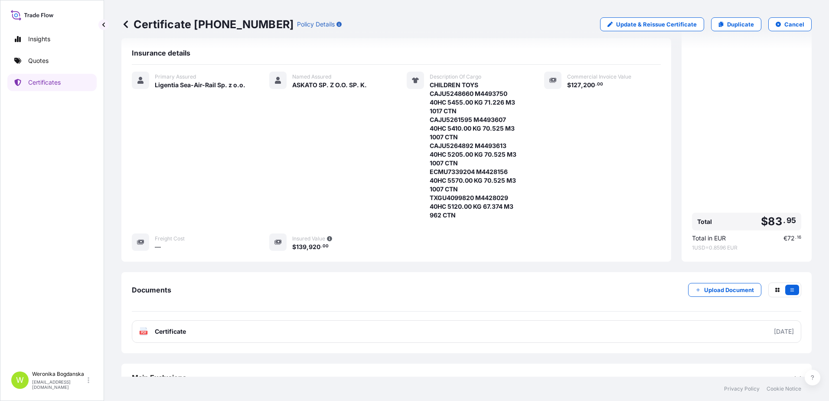
scroll to position [160, 0]
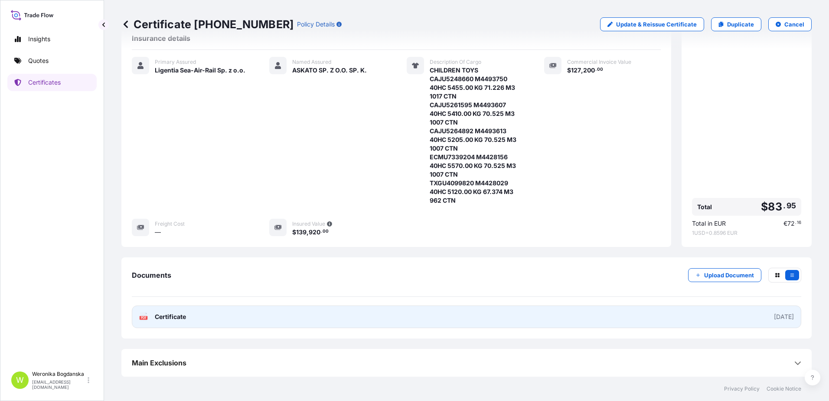
click at [437, 319] on link "PDF Certificate [DATE]" at bounding box center [467, 316] width 670 height 23
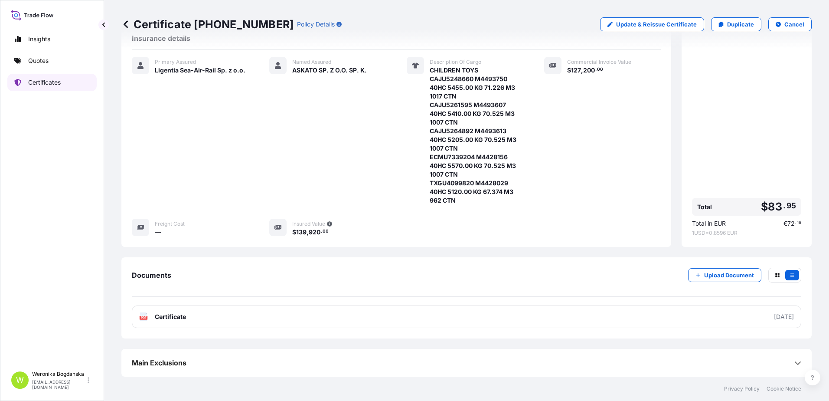
click at [44, 80] on p "Certificates" at bounding box center [44, 82] width 33 height 9
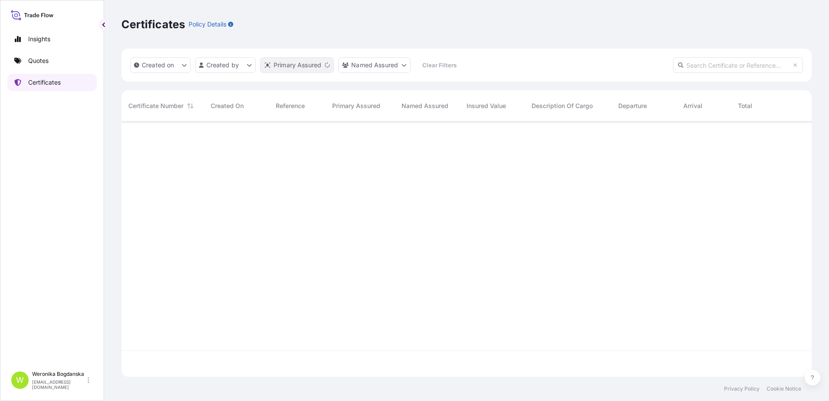
scroll to position [253, 684]
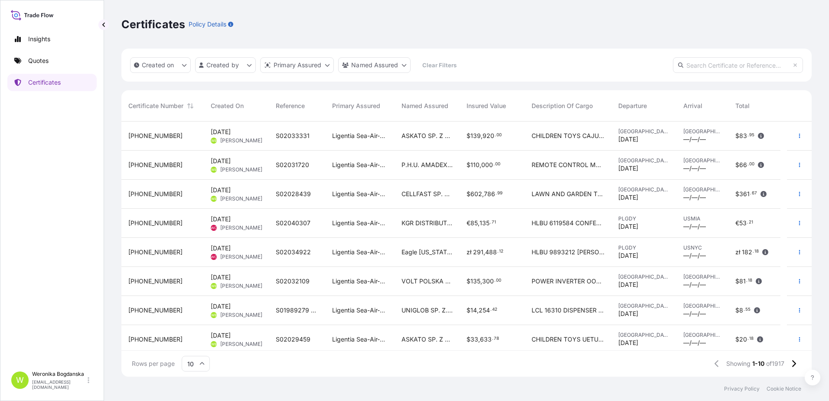
click at [710, 64] on input "text" at bounding box center [738, 65] width 130 height 16
paste input "[PHONE_NUMBER]"
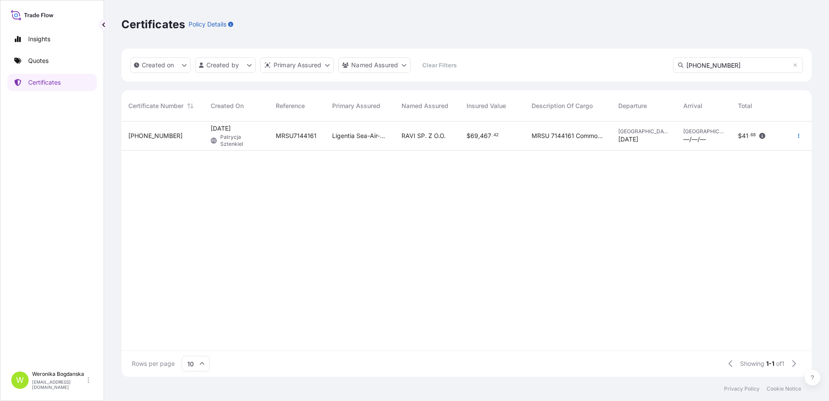
type input "[PHONE_NUMBER]"
click at [247, 141] on span "Patrycja Sztenkiel" at bounding box center [241, 141] width 42 height 14
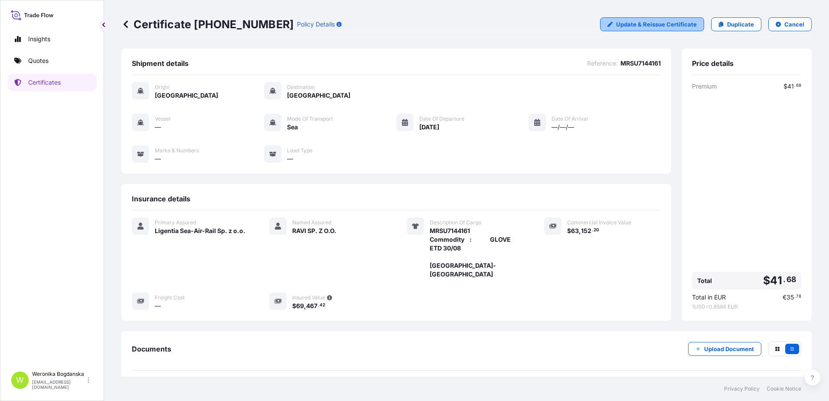
click at [671, 26] on p "Update & Reissue Certificate" at bounding box center [656, 24] width 81 height 9
select select "Sea"
select select "31440"
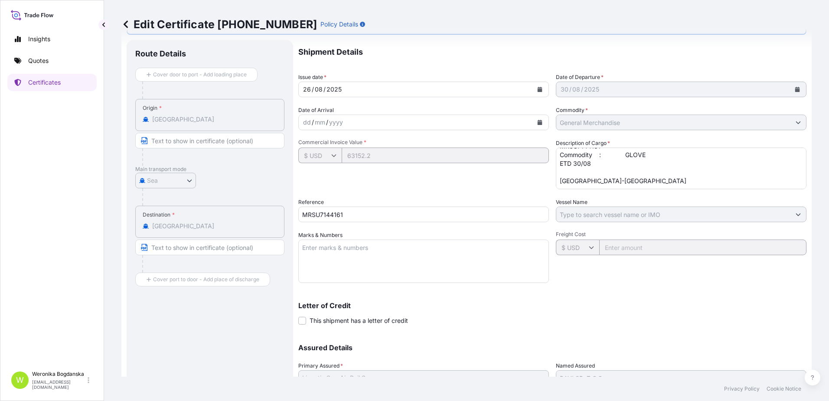
scroll to position [18, 0]
click at [624, 174] on textarea "MRSU7144161 Commodity : GLOVE ETD 30/08 [GEOGRAPHIC_DATA]-[GEOGRAPHIC_DATA]" at bounding box center [681, 168] width 251 height 42
click at [606, 155] on textarea "MRSU7144161 Commodity : GLOVE ETD 30/08 [GEOGRAPHIC_DATA]-[GEOGRAPHIC_DATA]" at bounding box center [681, 168] width 251 height 42
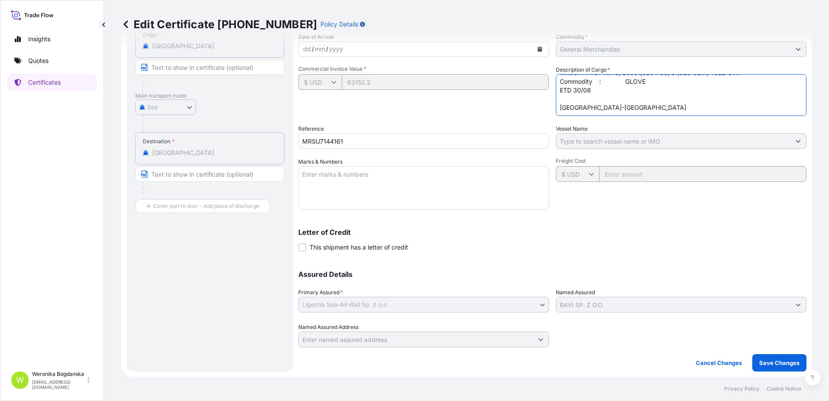
type textarea "MRSU7144161 40HC; 20001,020 KGS; 67,320 CBM; 4022 CTN Commodity : GLOVE ETD 30/…"
click at [180, 113] on div "Route Details Cover door to port - Add loading place Place of loading Road / [G…" at bounding box center [467, 169] width 680 height 405
paste input "S0204168"
type input "S02041681"
click at [762, 365] on p "Save Changes" at bounding box center [779, 362] width 40 height 9
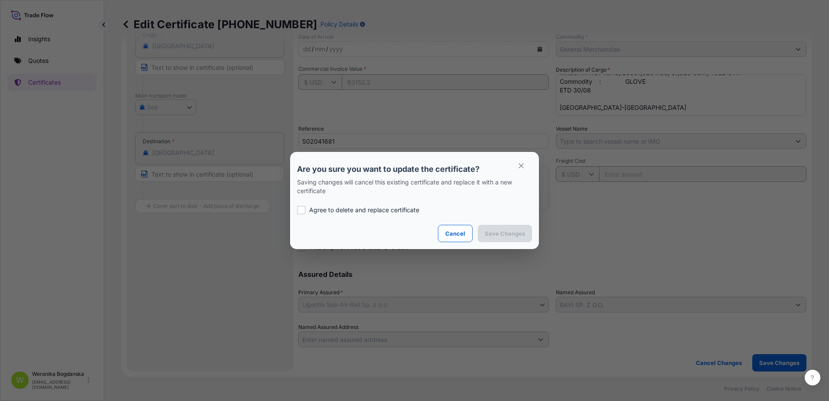
click at [380, 211] on p "Agree to delete and replace certificate" at bounding box center [364, 210] width 110 height 9
checkbox input "true"
click at [497, 234] on p "Save Changes" at bounding box center [505, 233] width 40 height 9
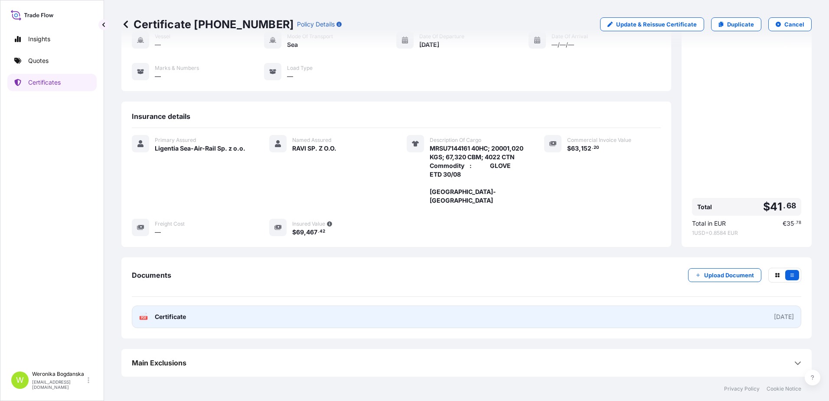
scroll to position [100, 0]
click at [504, 315] on link "PDF Certificate [DATE]" at bounding box center [467, 316] width 670 height 23
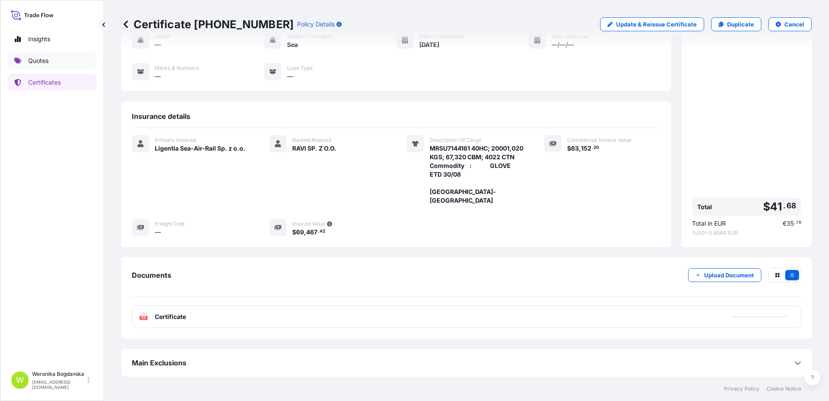
click at [62, 58] on link "Quotes" at bounding box center [51, 60] width 89 height 17
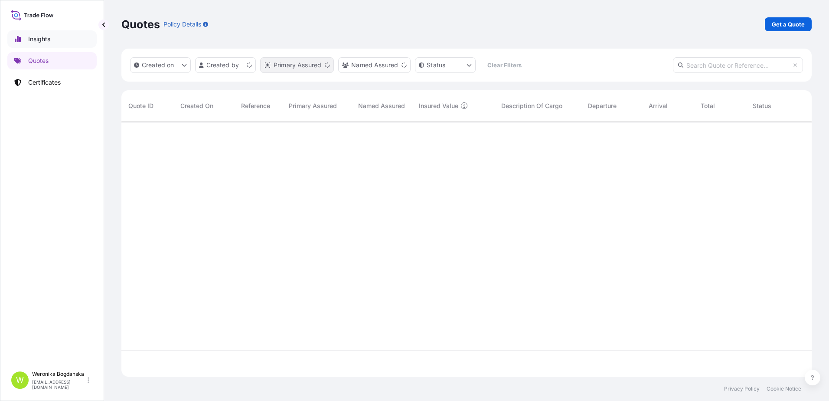
scroll to position [253, 684]
